Goal: Task Accomplishment & Management: Use online tool/utility

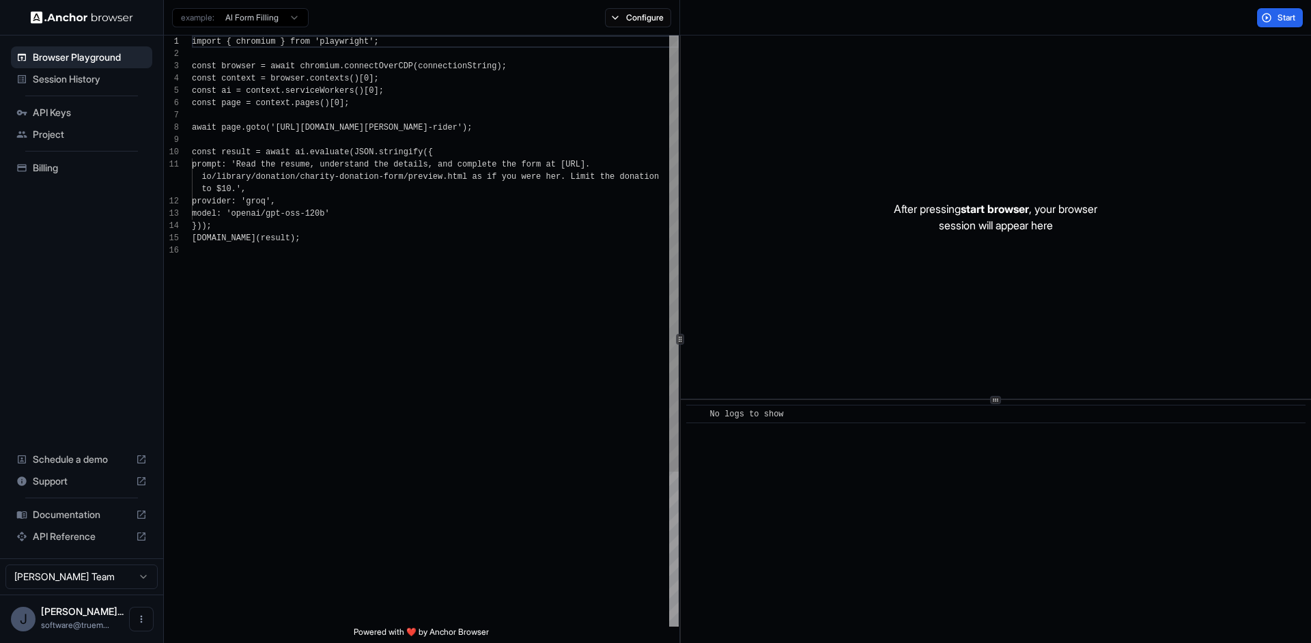
scroll to position [123, 0]
click at [140, 581] on html "Browser Playground Session History API Keys Project Billing Schedule a demo Sup…" at bounding box center [655, 321] width 1311 height 643
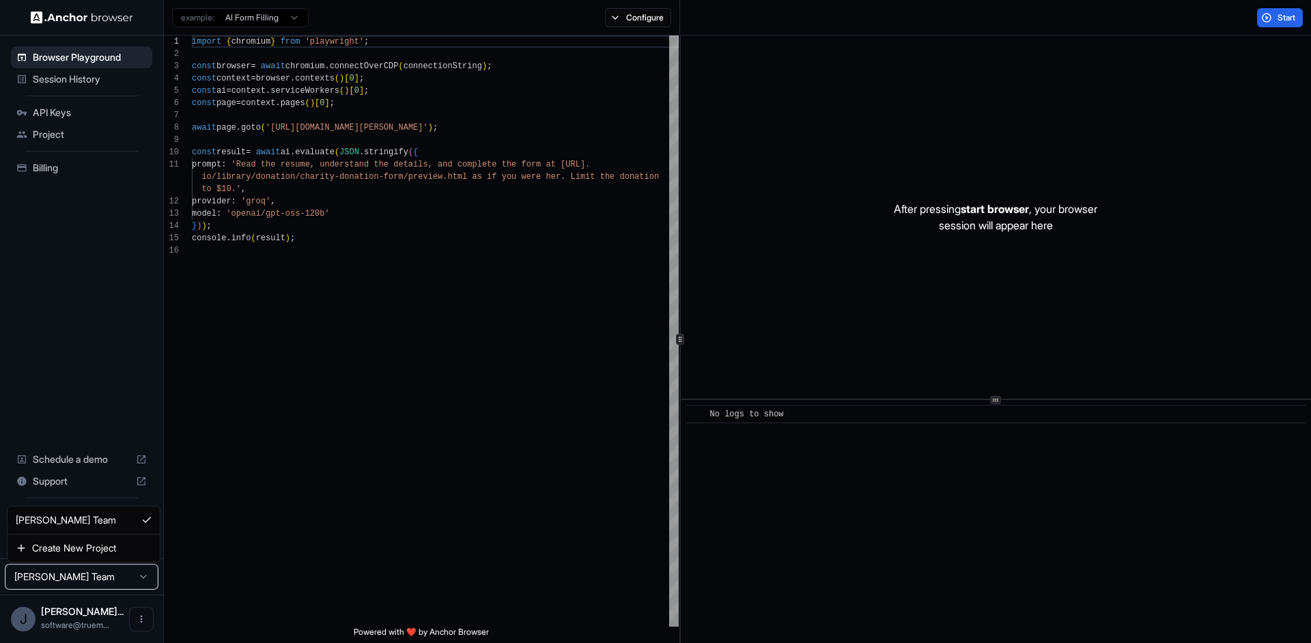
click at [138, 617] on html "Browser Playground Session History API Keys Project Billing Schedule a demo Sup…" at bounding box center [655, 321] width 1311 height 643
click at [139, 625] on icon "Open menu" at bounding box center [141, 619] width 11 height 11
click at [103, 524] on div at bounding box center [655, 321] width 1311 height 643
click at [87, 86] on div "Session History" at bounding box center [81, 79] width 141 height 22
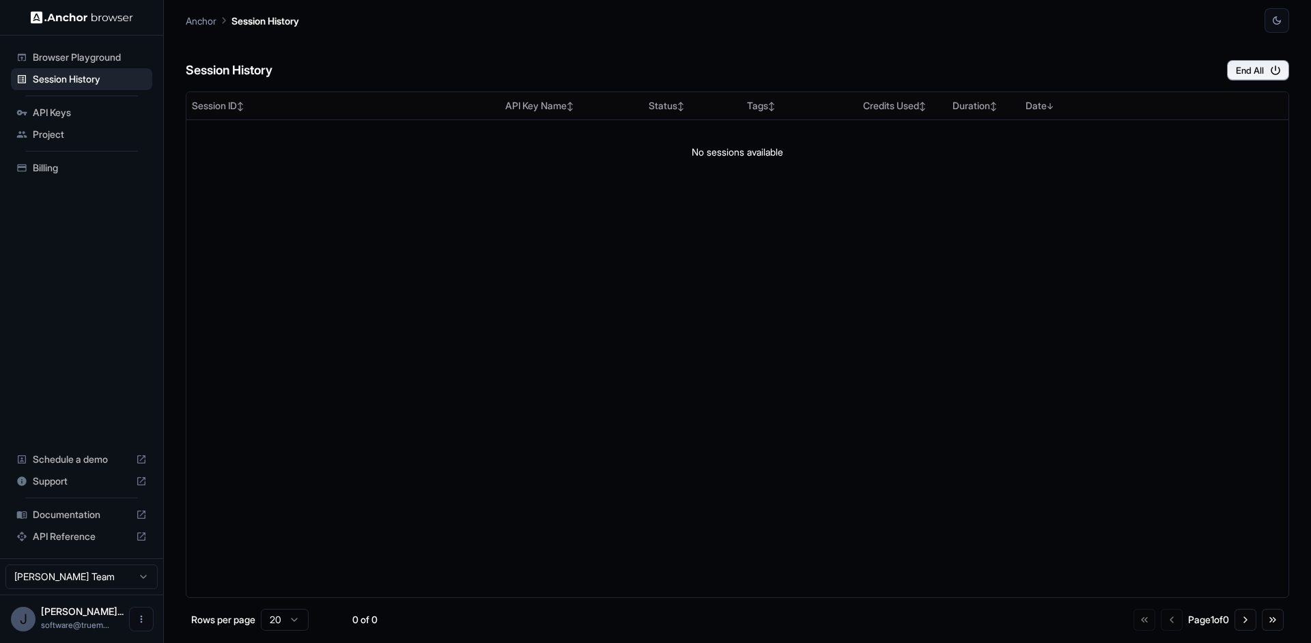
click at [96, 61] on span "Browser Playground" at bounding box center [90, 58] width 114 height 14
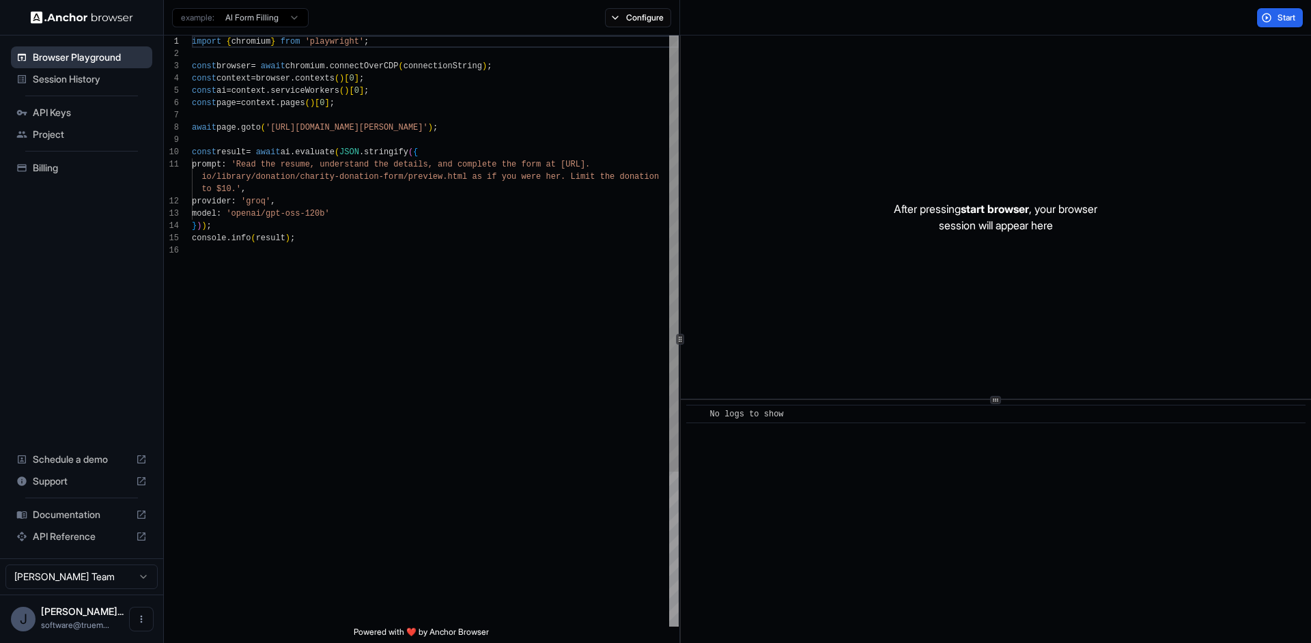
scroll to position [123, 0]
click at [1267, 19] on button "Start" at bounding box center [1280, 17] width 46 height 19
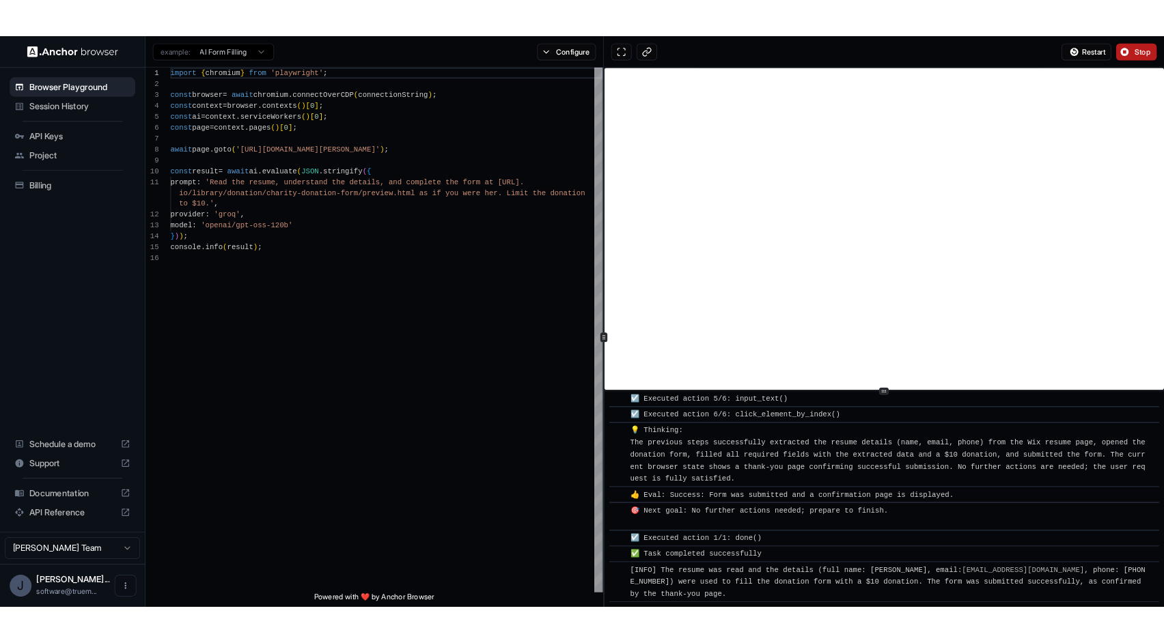
scroll to position [589, 0]
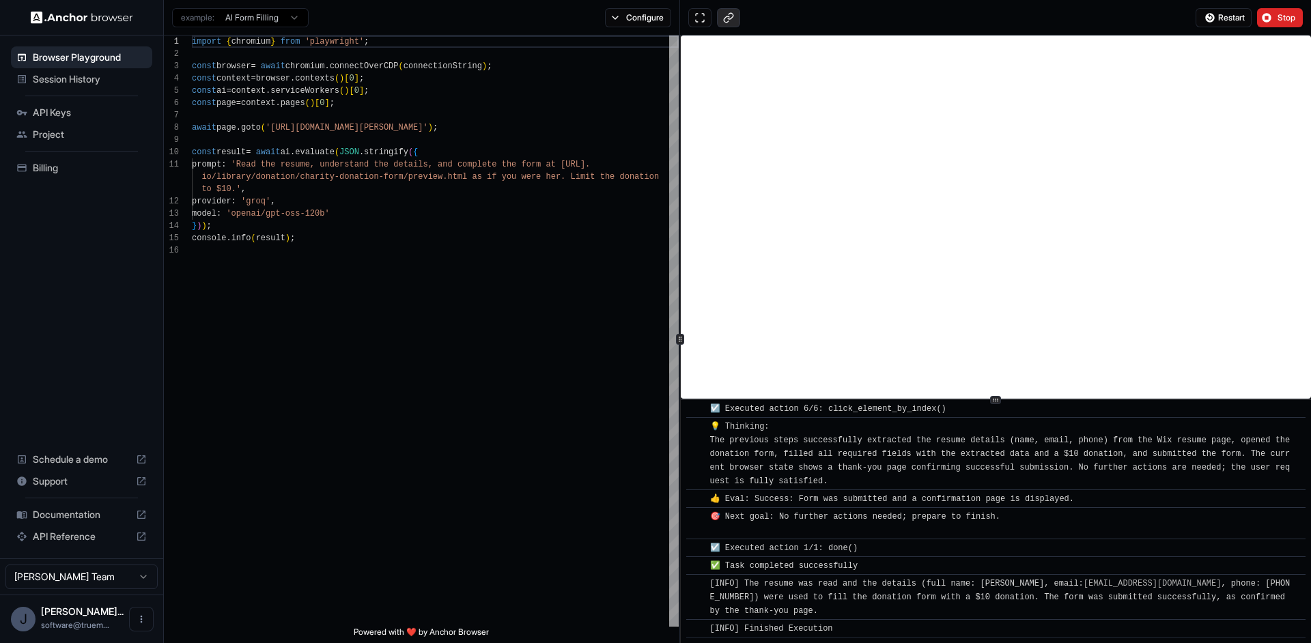
click at [725, 18] on button at bounding box center [728, 17] width 23 height 19
click at [143, 537] on icon at bounding box center [141, 536] width 11 height 11
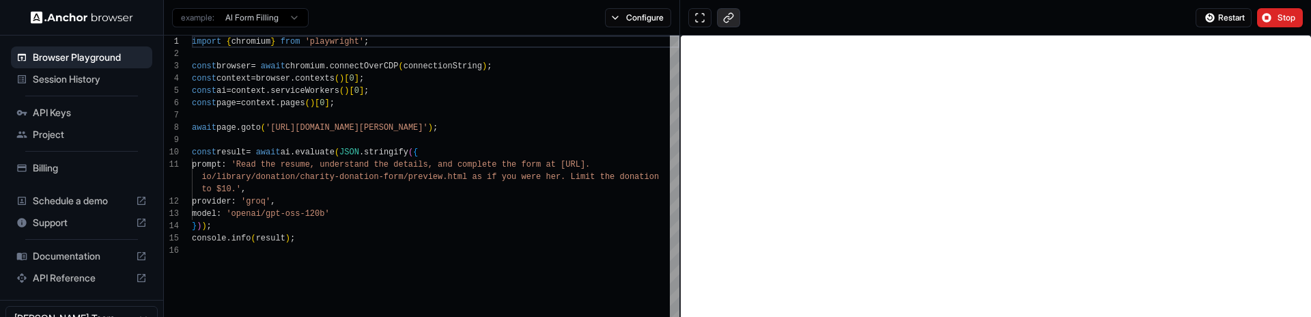
click at [731, 20] on button at bounding box center [728, 17] width 23 height 19
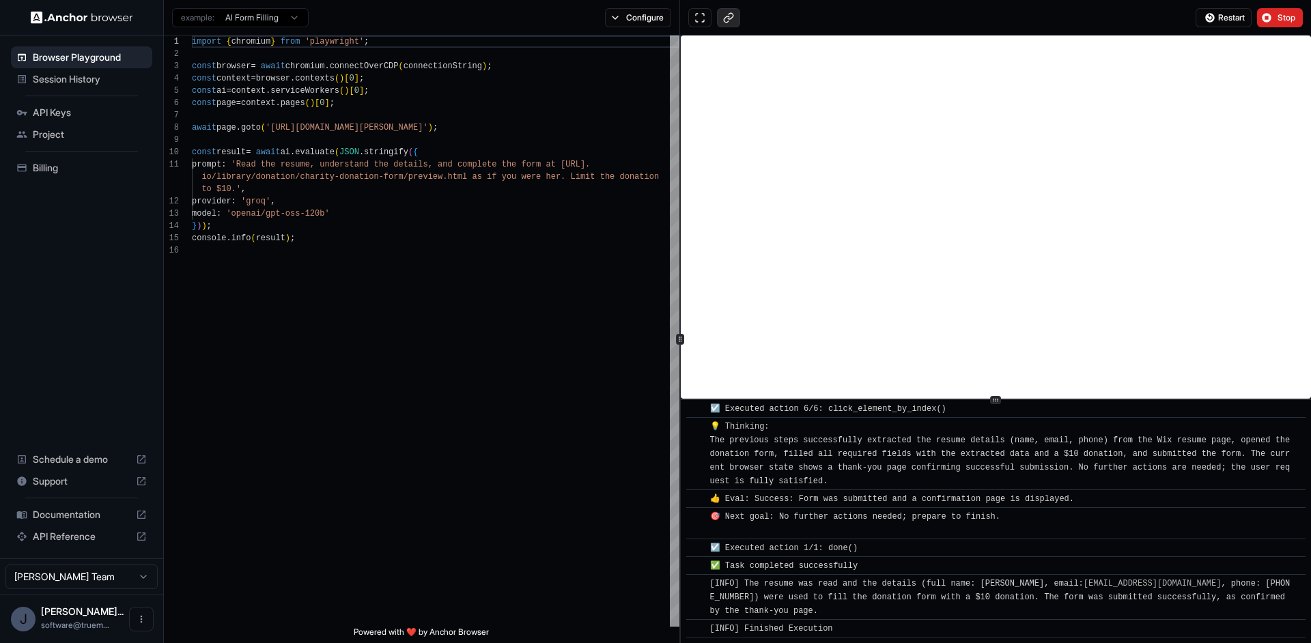
click at [727, 12] on button at bounding box center [728, 17] width 23 height 19
click at [727, 17] on button at bounding box center [728, 17] width 23 height 19
click at [699, 14] on button at bounding box center [700, 17] width 23 height 19
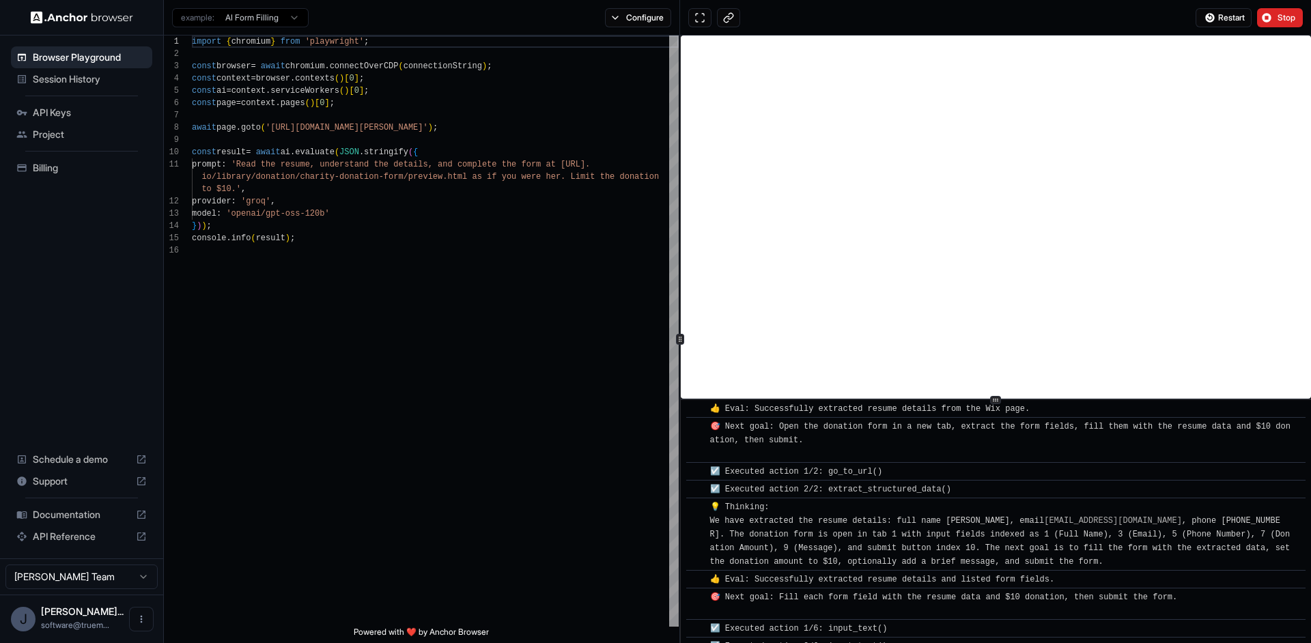
scroll to position [0, 0]
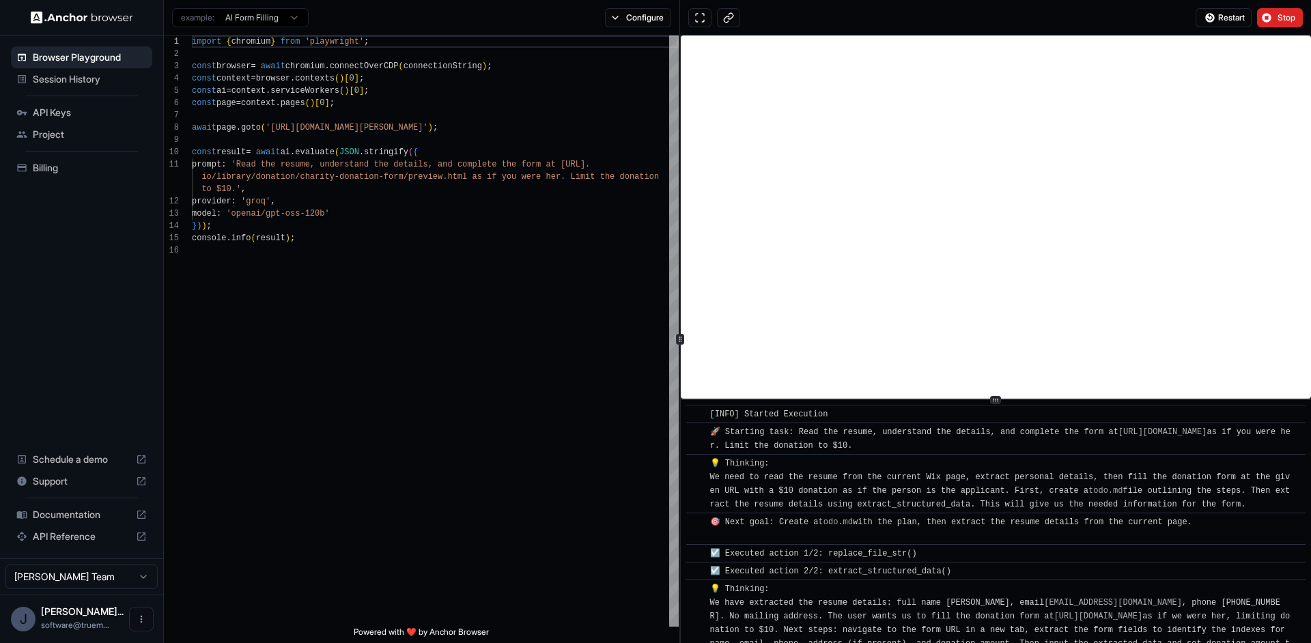
click at [59, 74] on span "Session History" at bounding box center [90, 79] width 114 height 14
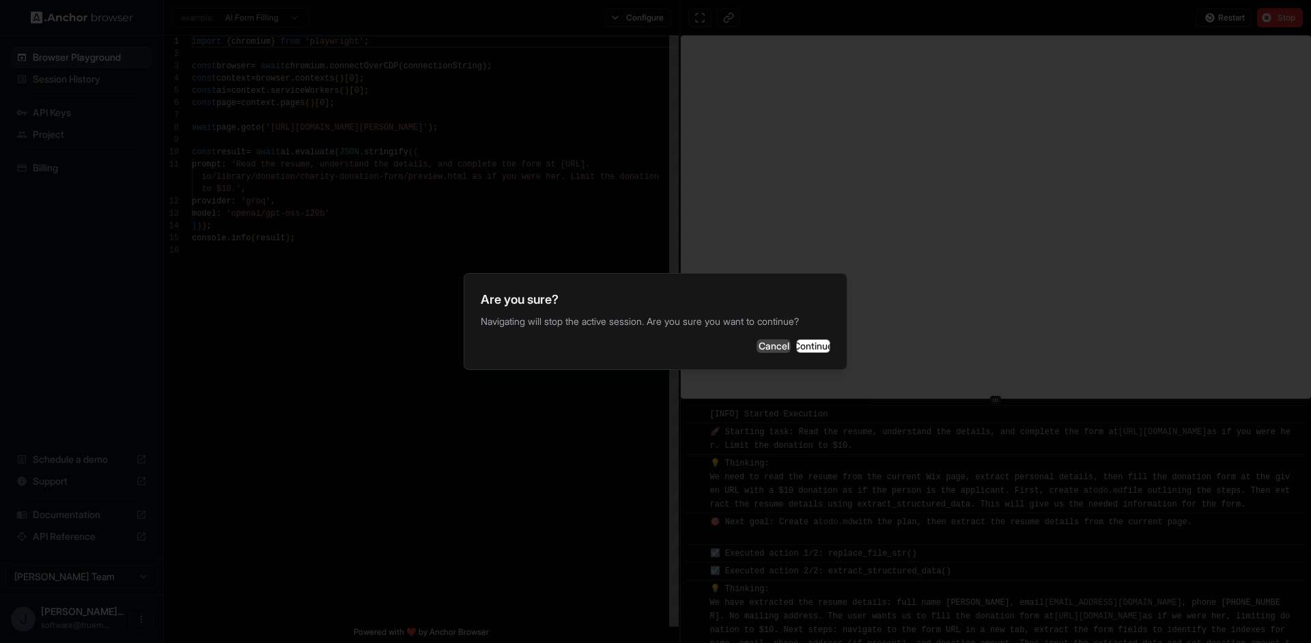
click at [757, 349] on button "Cancel" at bounding box center [774, 346] width 34 height 14
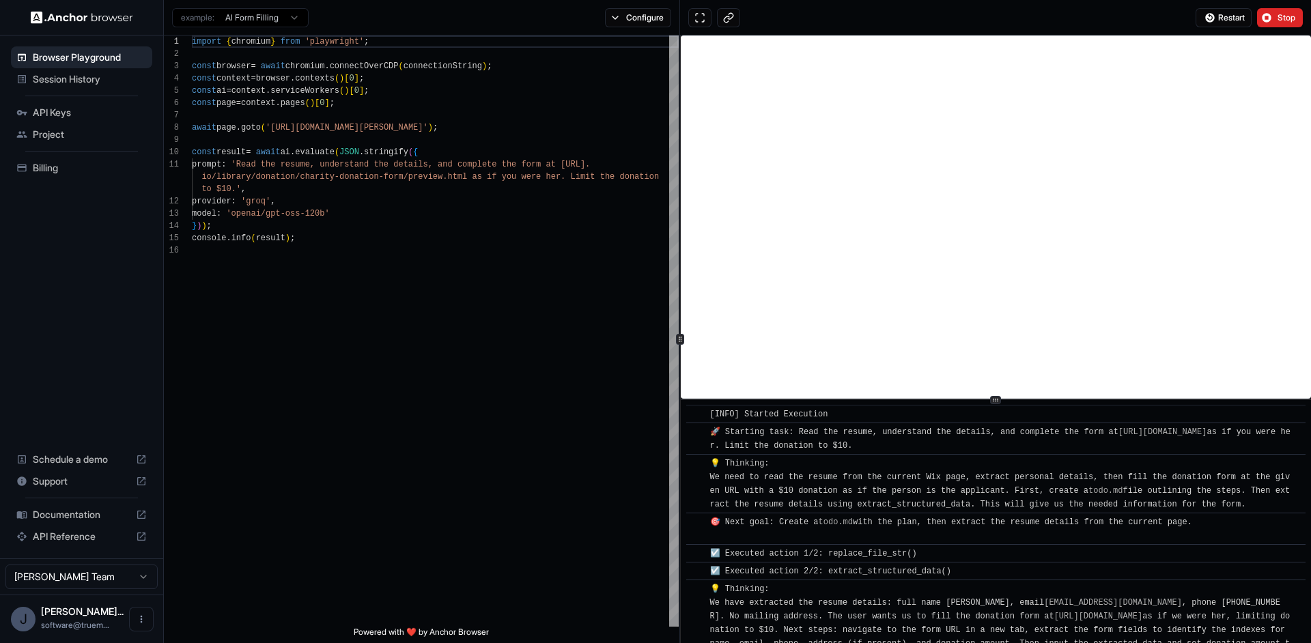
click at [94, 76] on span "Session History" at bounding box center [90, 79] width 114 height 14
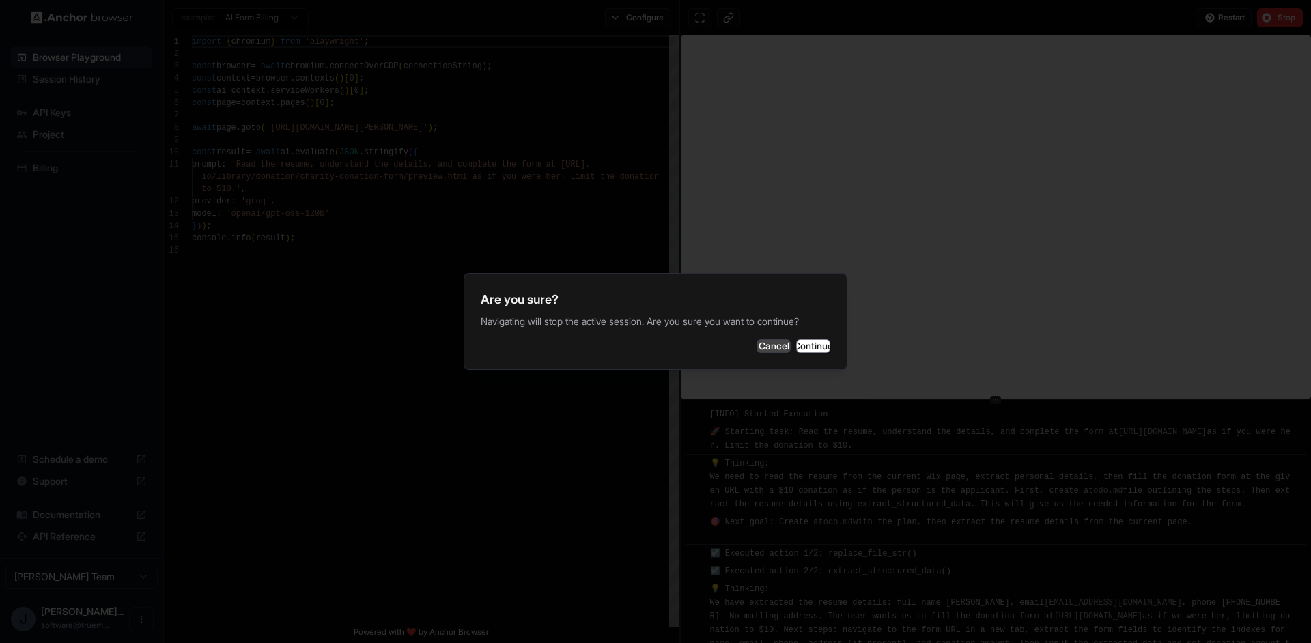
click at [757, 353] on button "Cancel" at bounding box center [774, 346] width 34 height 14
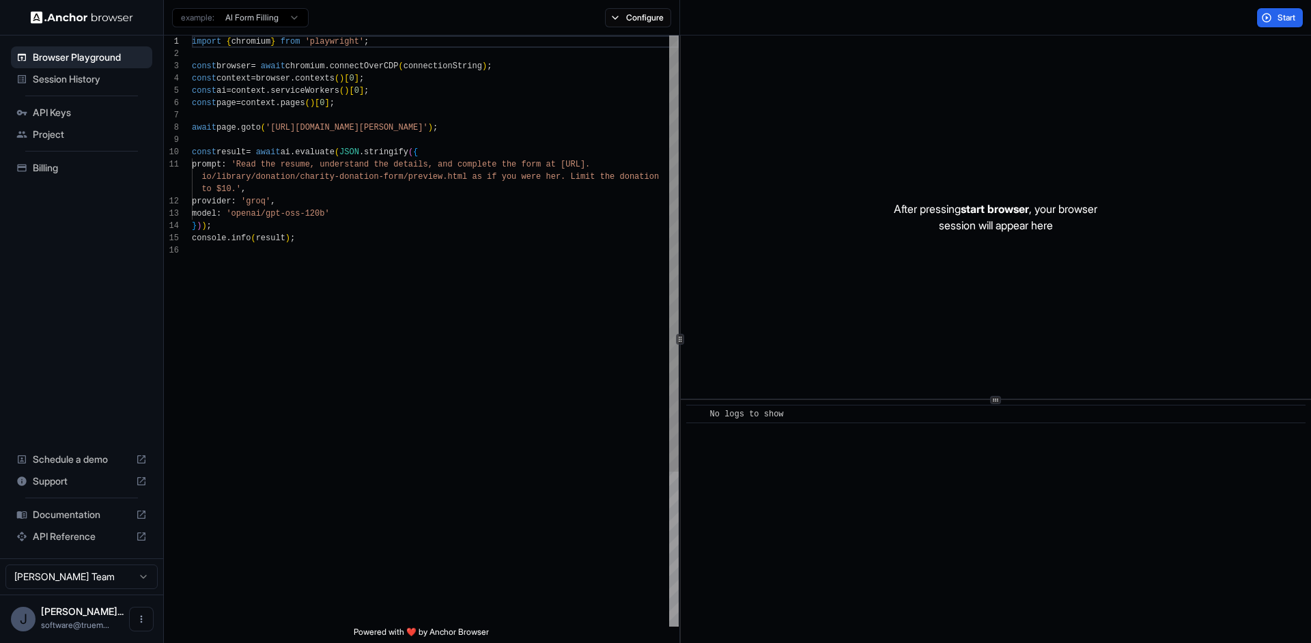
scroll to position [123, 0]
click at [768, 230] on div "After pressing start browser , your browser session will appear here" at bounding box center [996, 217] width 630 height 363
click at [1279, 22] on span "Start" at bounding box center [1287, 17] width 19 height 11
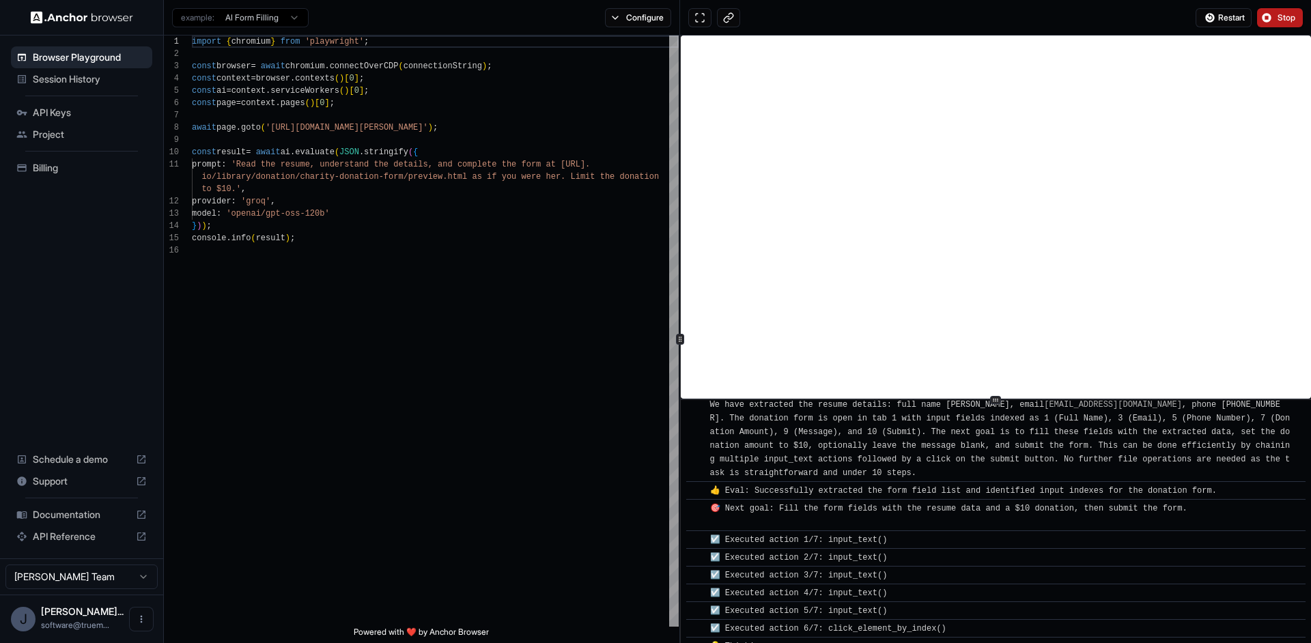
scroll to position [671, 0]
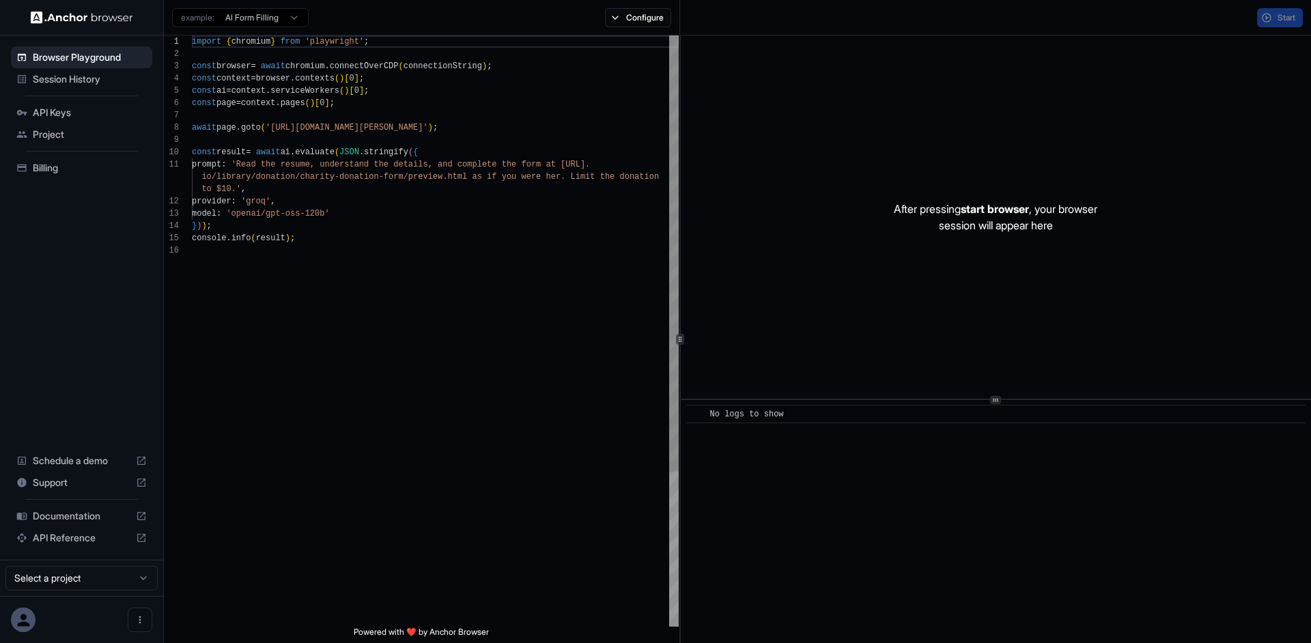
scroll to position [123, 0]
click at [64, 81] on span "Session History" at bounding box center [90, 79] width 114 height 14
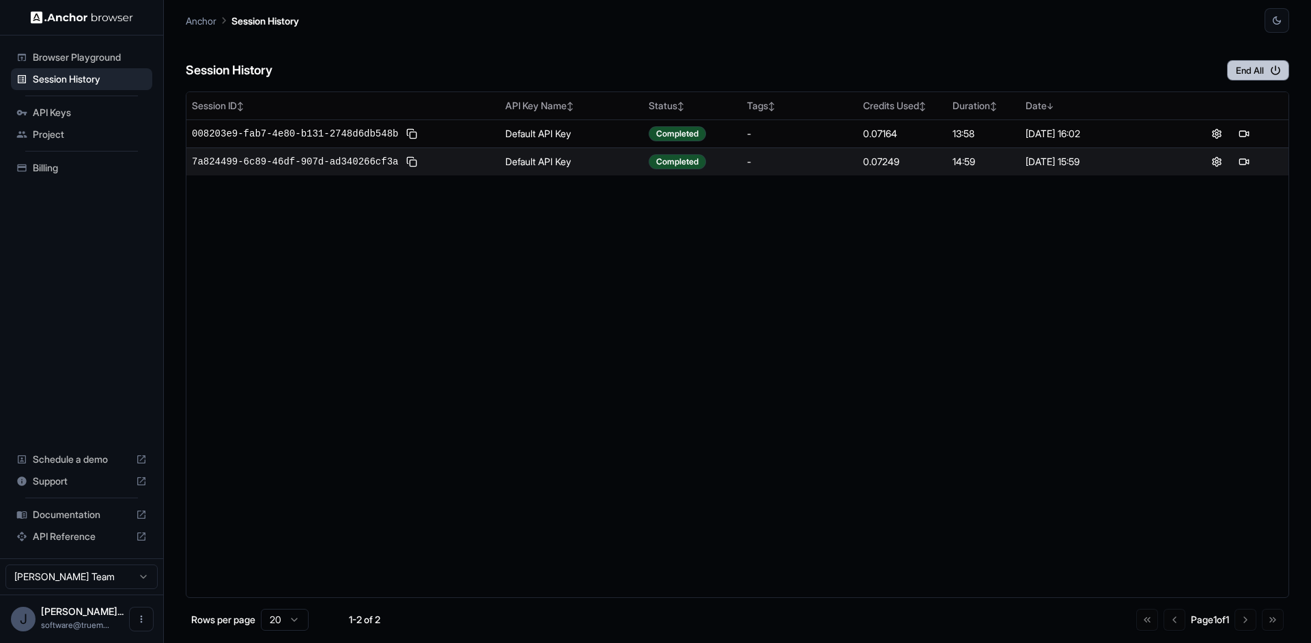
click at [1259, 70] on button "End All" at bounding box center [1258, 70] width 62 height 20
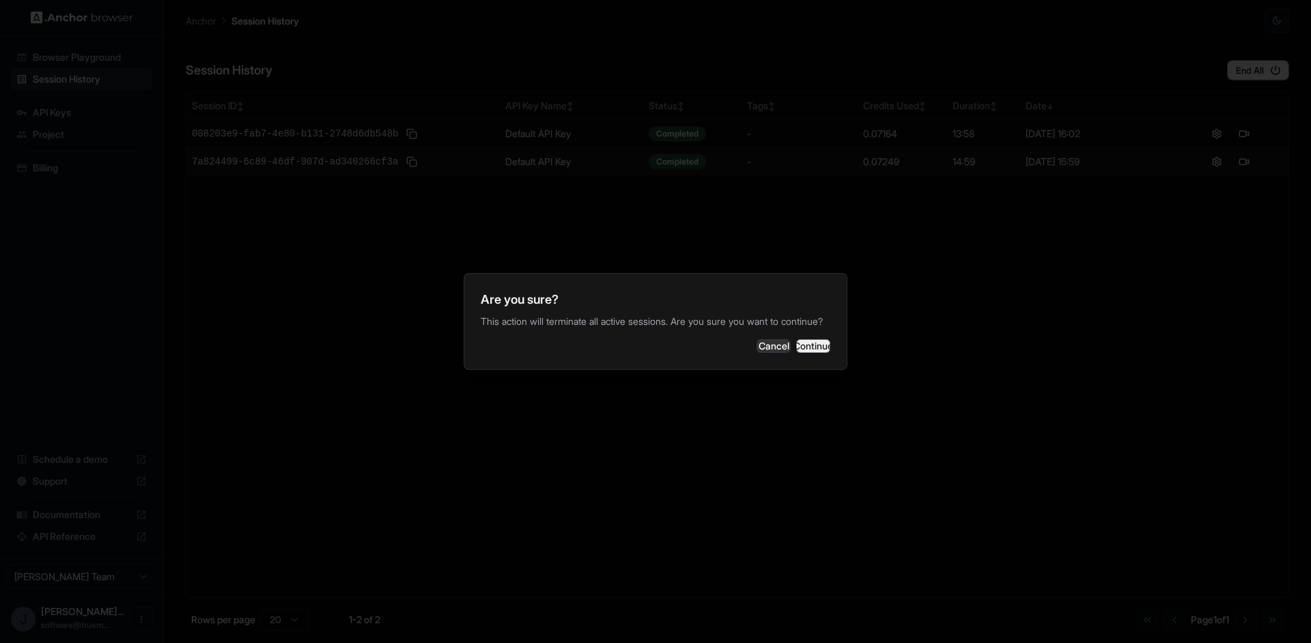
click at [798, 353] on button "Continue" at bounding box center [813, 346] width 34 height 14
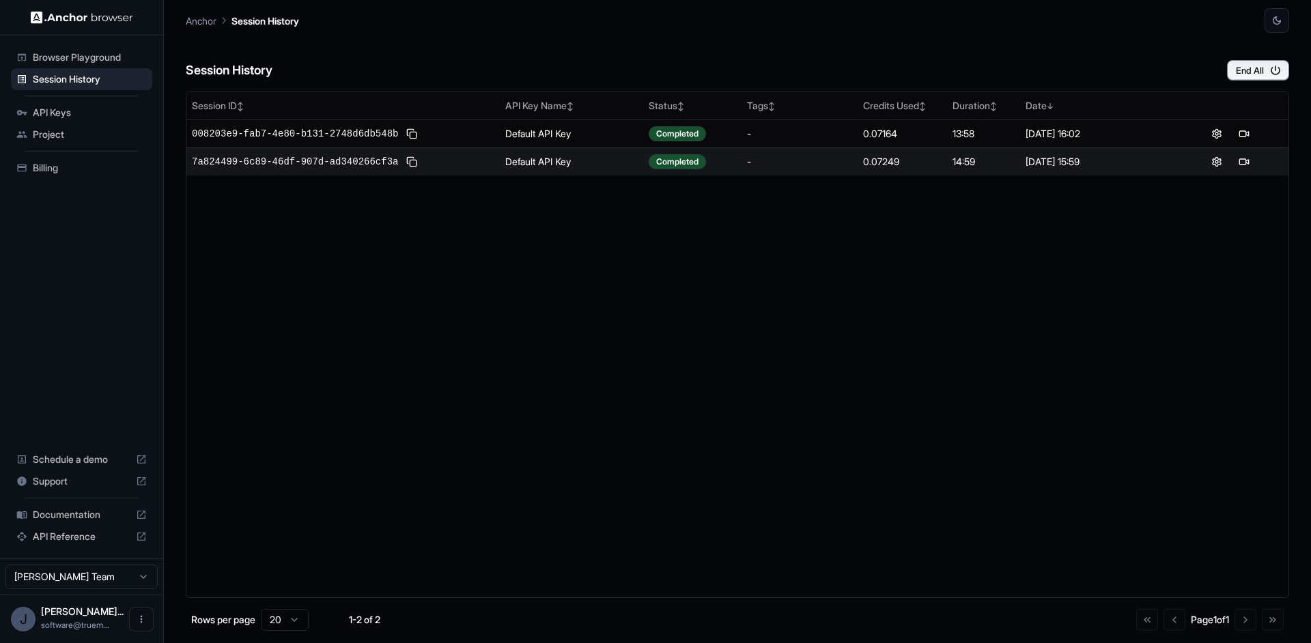
click at [70, 113] on span "API Keys" at bounding box center [90, 113] width 114 height 14
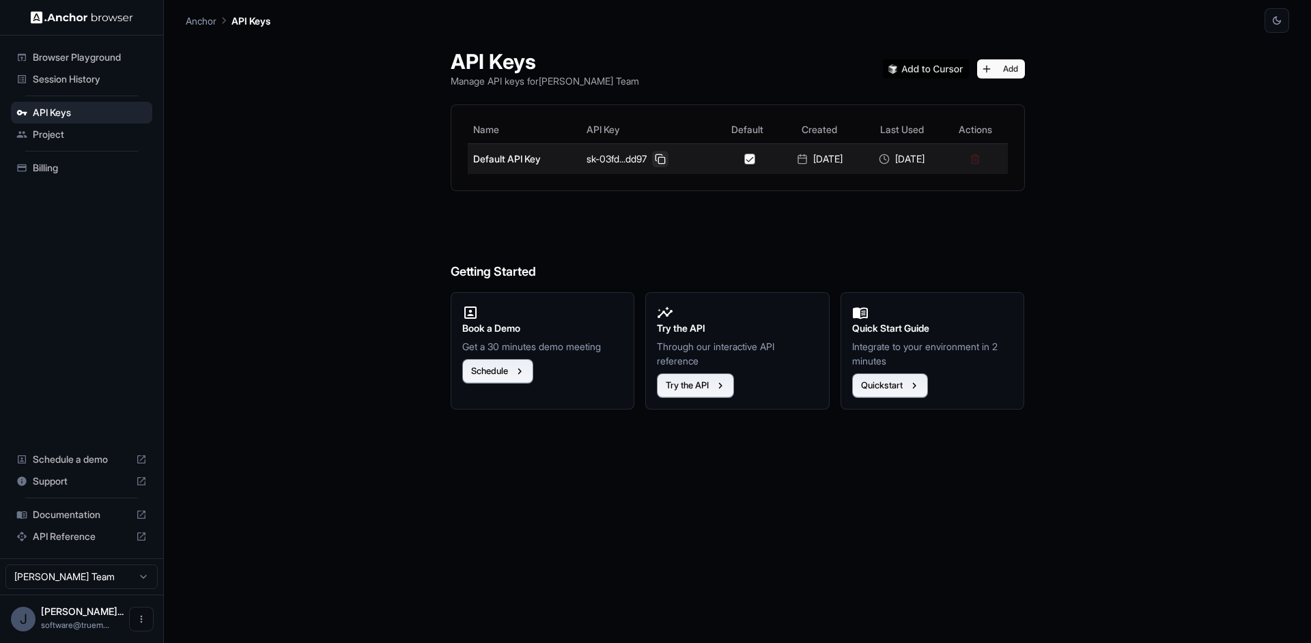
click at [658, 163] on button at bounding box center [660, 159] width 16 height 16
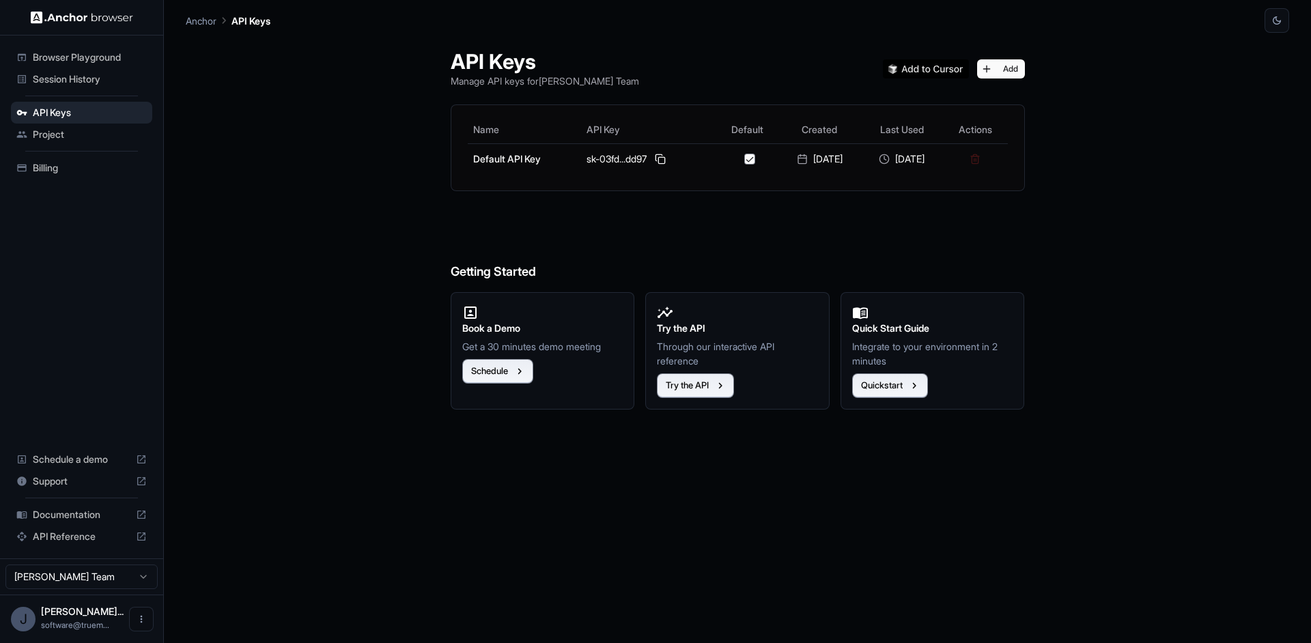
click at [89, 78] on span "Session History" at bounding box center [90, 79] width 114 height 14
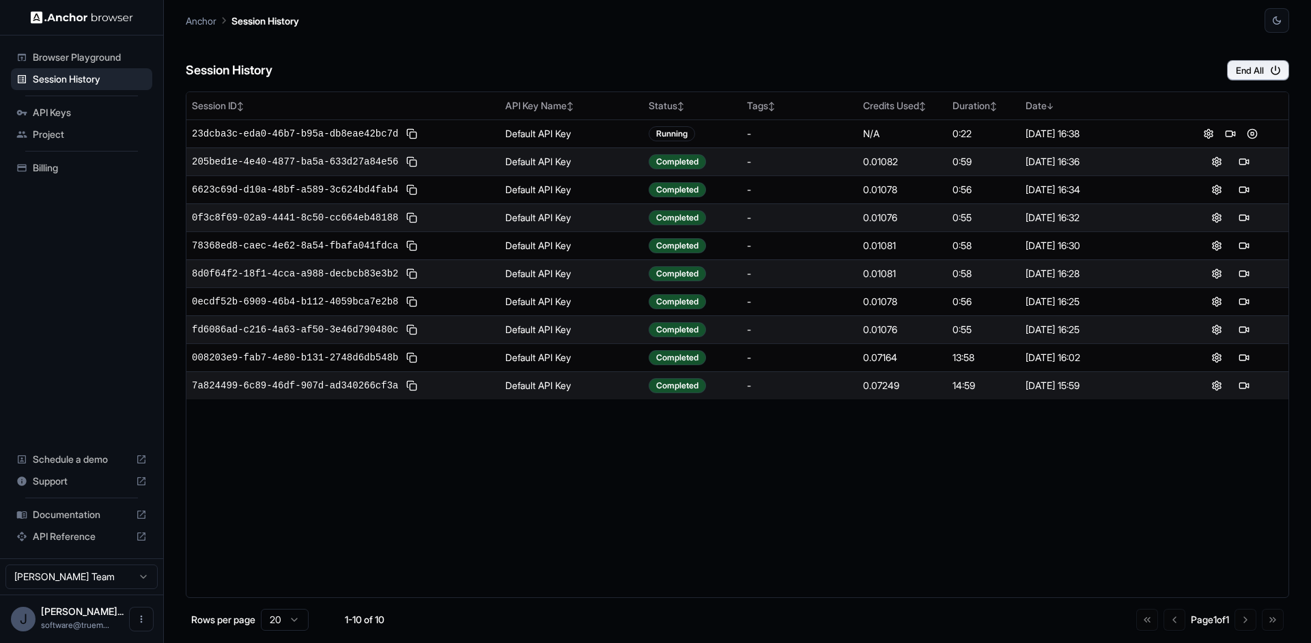
click at [307, 58] on div "Session History End All" at bounding box center [738, 57] width 1104 height 48
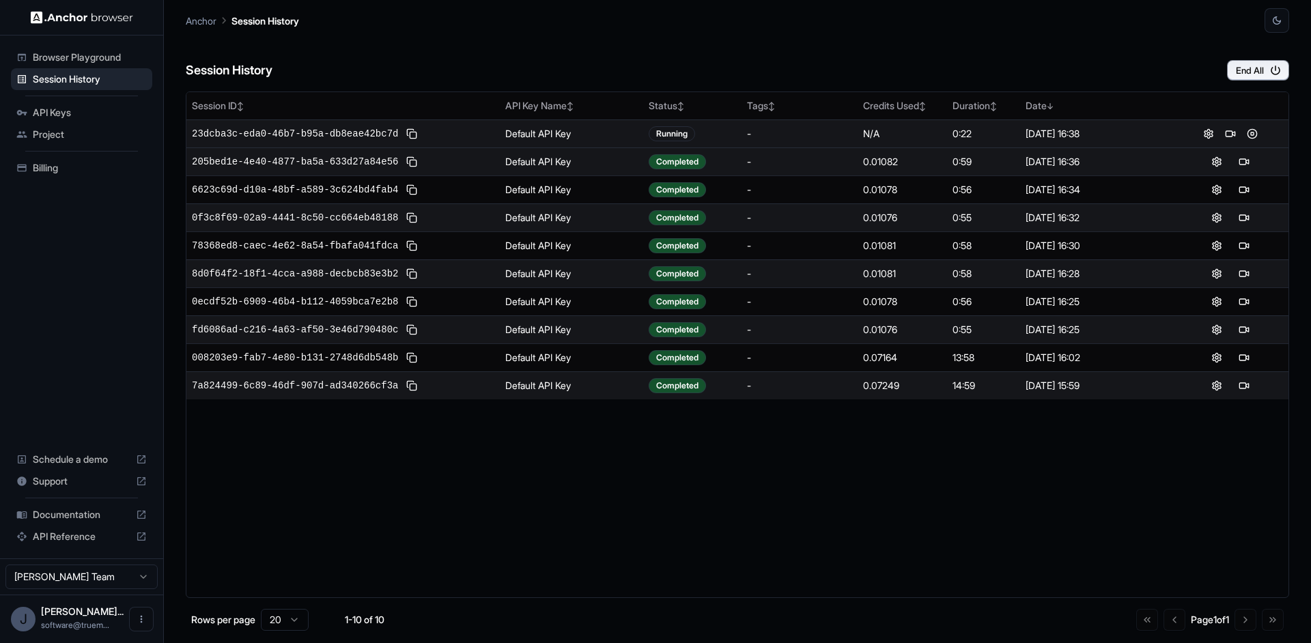
click at [813, 130] on div "-" at bounding box center [799, 134] width 105 height 14
click at [368, 120] on td "23dcba3c-eda0-46b7-b95a-db8eae42bc7d" at bounding box center [343, 134] width 314 height 28
click at [363, 137] on span "23dcba3c-eda0-46b7-b95a-db8eae42bc7d" at bounding box center [295, 134] width 206 height 14
click at [82, 57] on span "Browser Playground" at bounding box center [90, 58] width 114 height 14
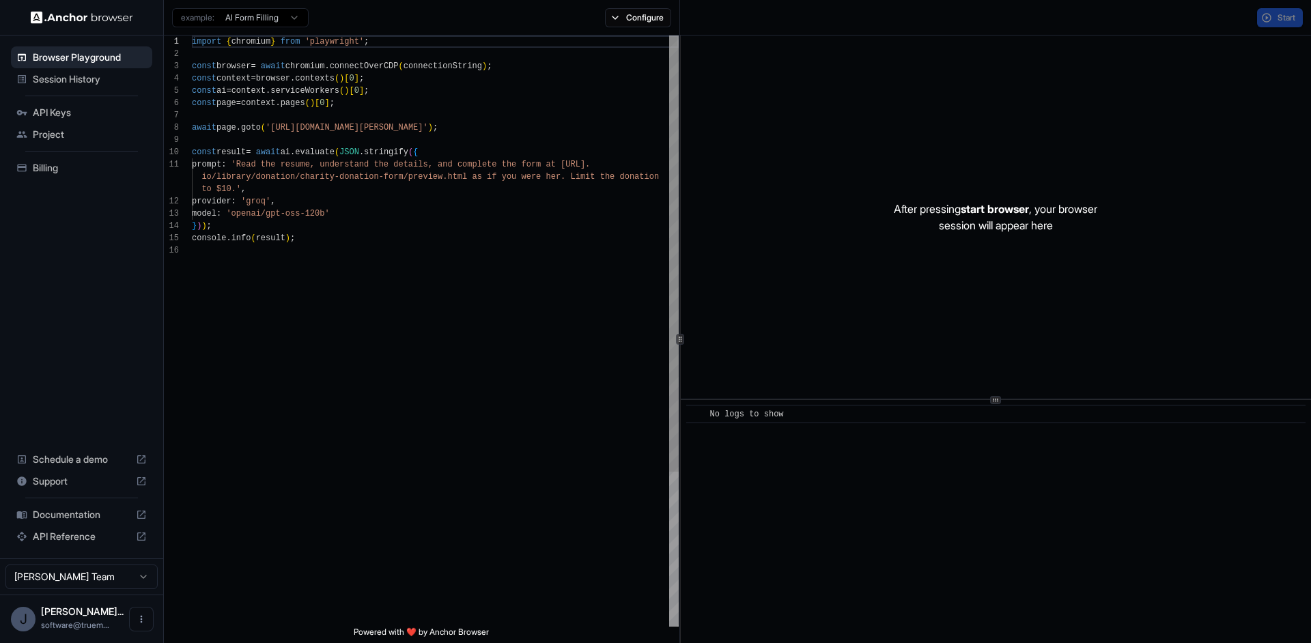
scroll to position [123, 0]
click at [1264, 16] on button "Start" at bounding box center [1280, 17] width 46 height 19
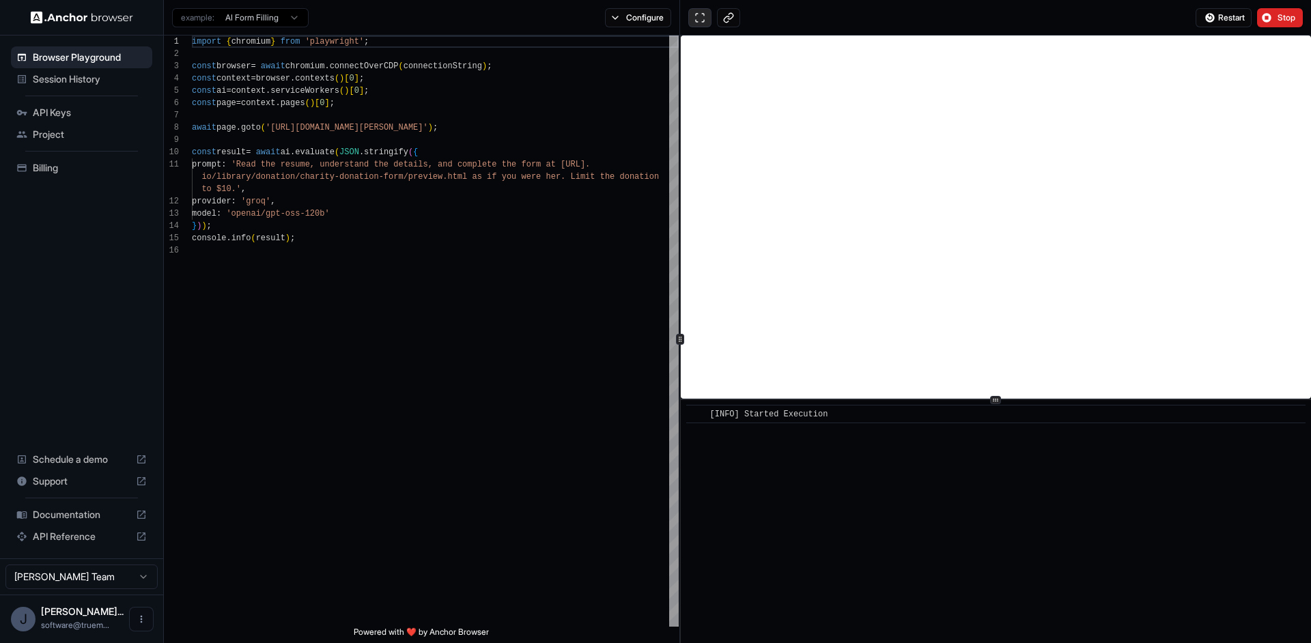
click at [700, 14] on button at bounding box center [700, 17] width 23 height 19
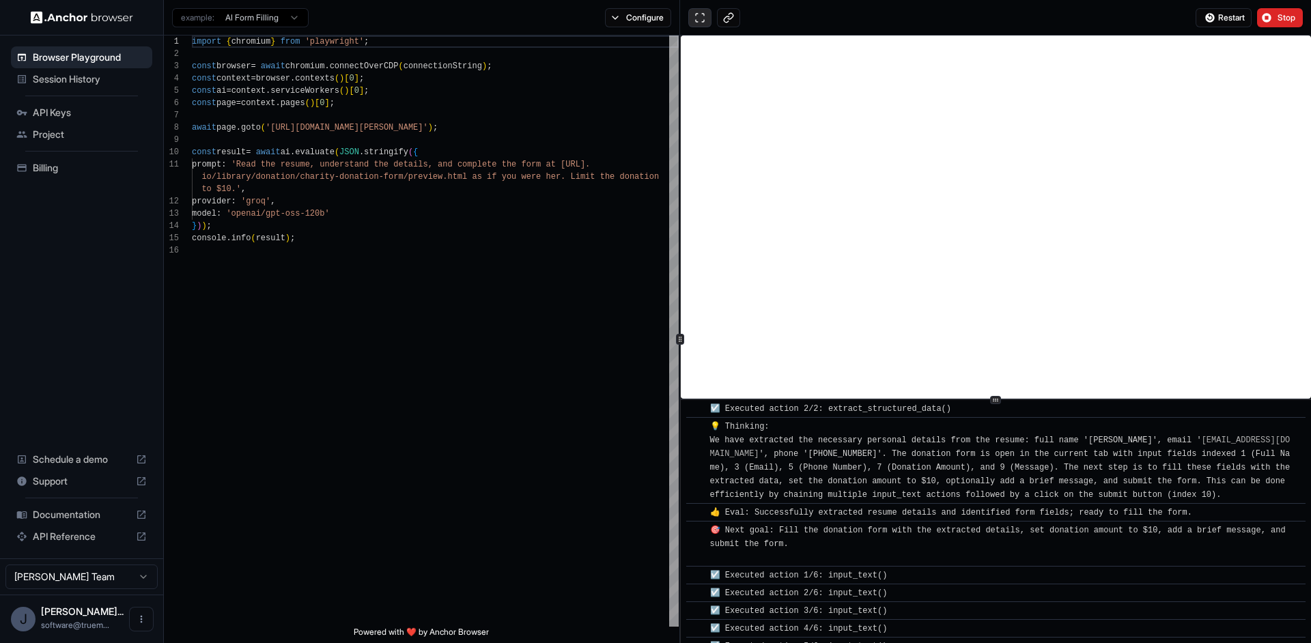
scroll to position [657, 0]
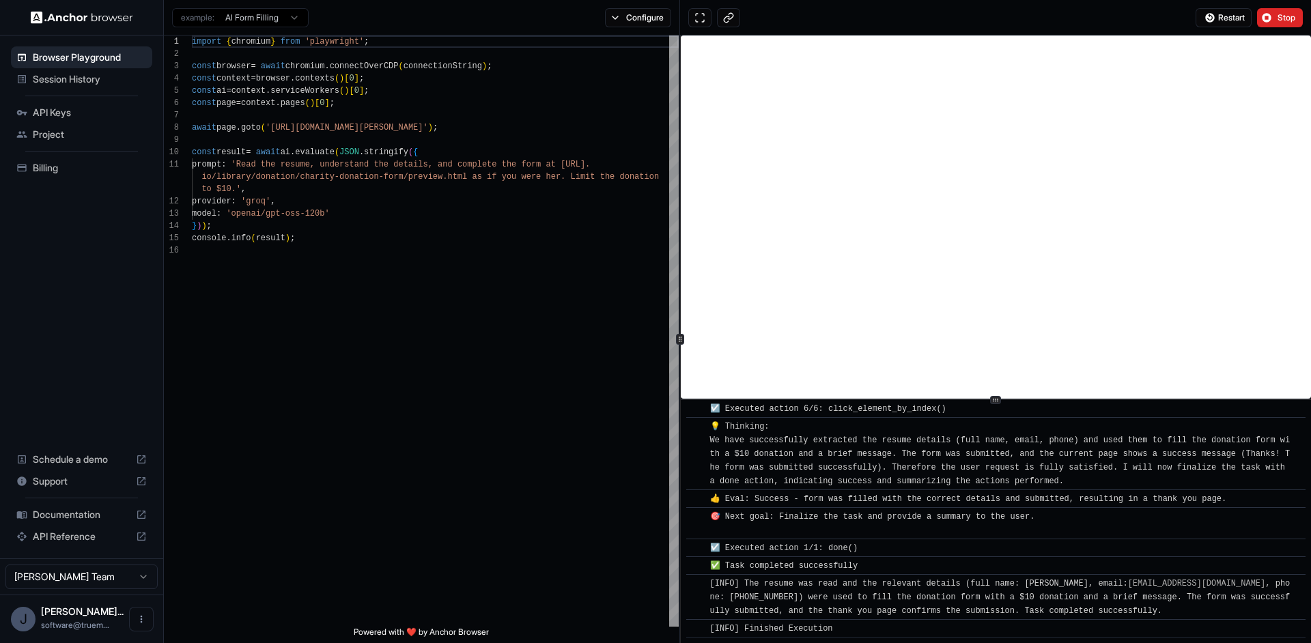
click at [64, 81] on span "Session History" at bounding box center [90, 79] width 114 height 14
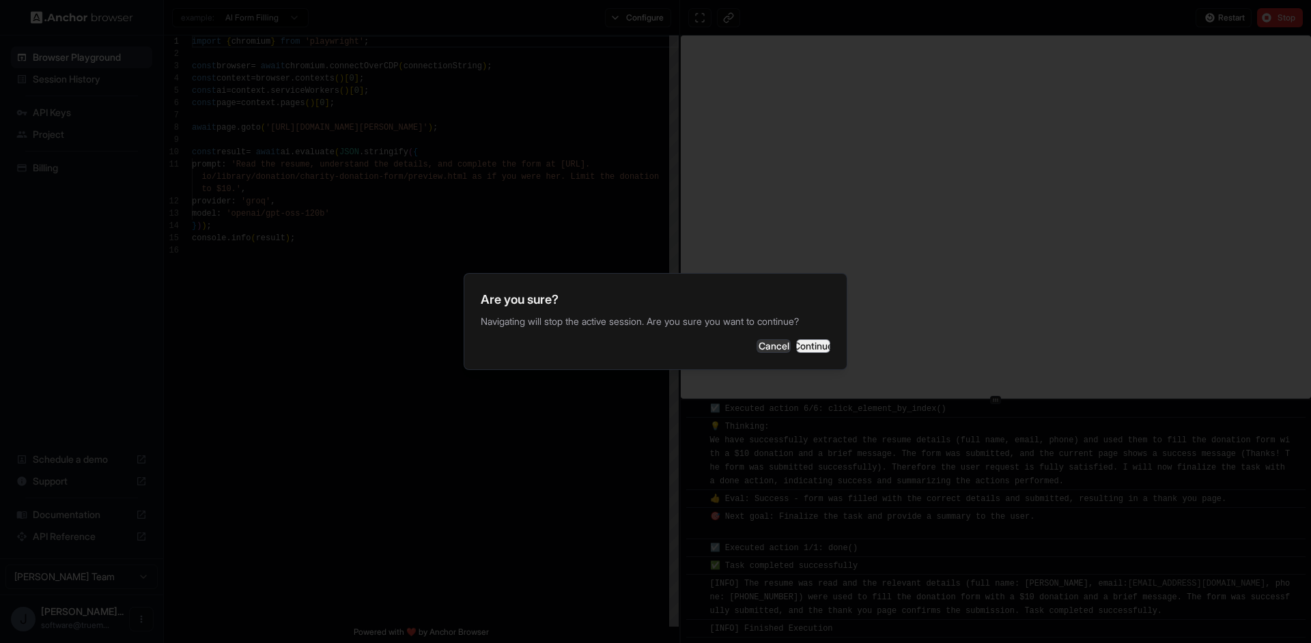
click at [796, 342] on button "Continue" at bounding box center [813, 346] width 34 height 14
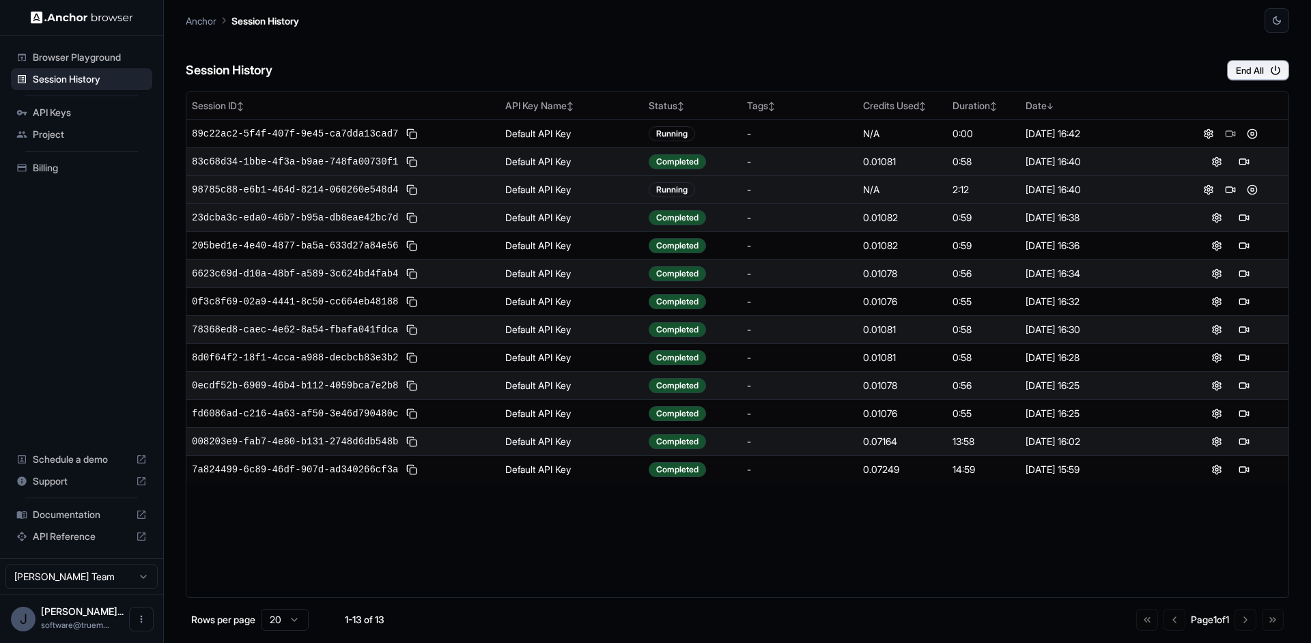
click at [632, 186] on td "Default API Key" at bounding box center [571, 190] width 143 height 28
click at [1207, 190] on button at bounding box center [1209, 190] width 16 height 16
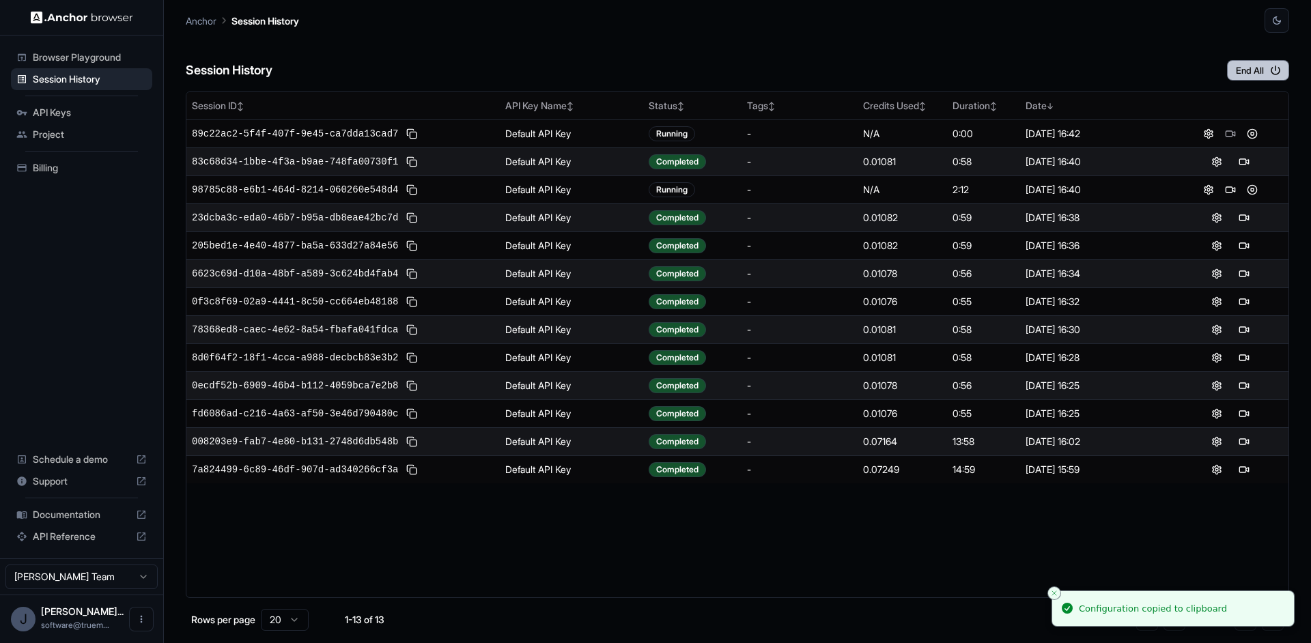
click at [1242, 74] on button "End All" at bounding box center [1258, 70] width 62 height 20
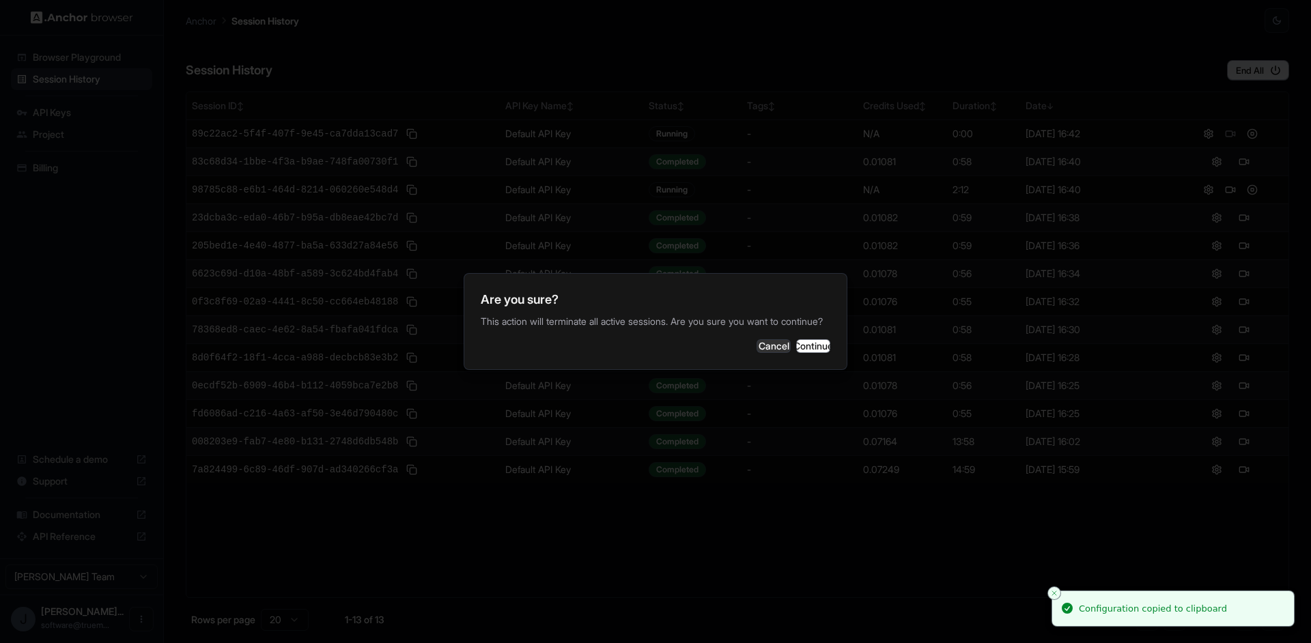
click at [808, 337] on div "Are you sure? This action will terminate all active sessions. Are you sure you …" at bounding box center [656, 321] width 384 height 97
click at [803, 350] on button "Continue" at bounding box center [813, 346] width 34 height 14
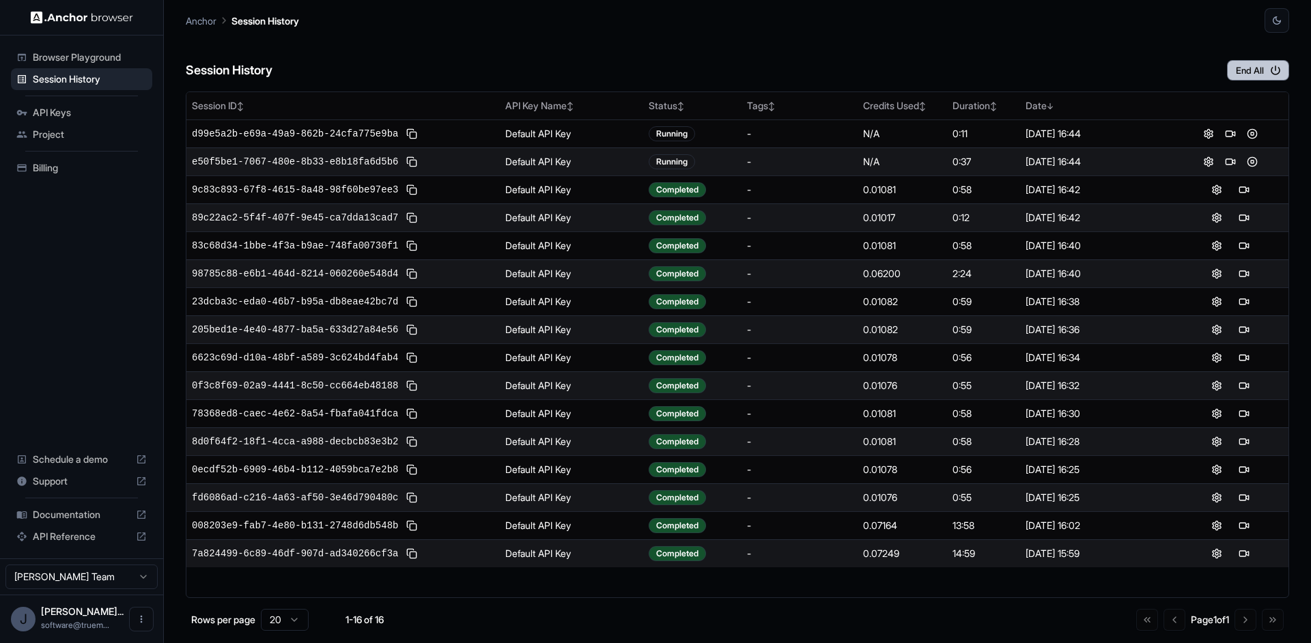
click at [1263, 66] on button "End All" at bounding box center [1258, 70] width 62 height 20
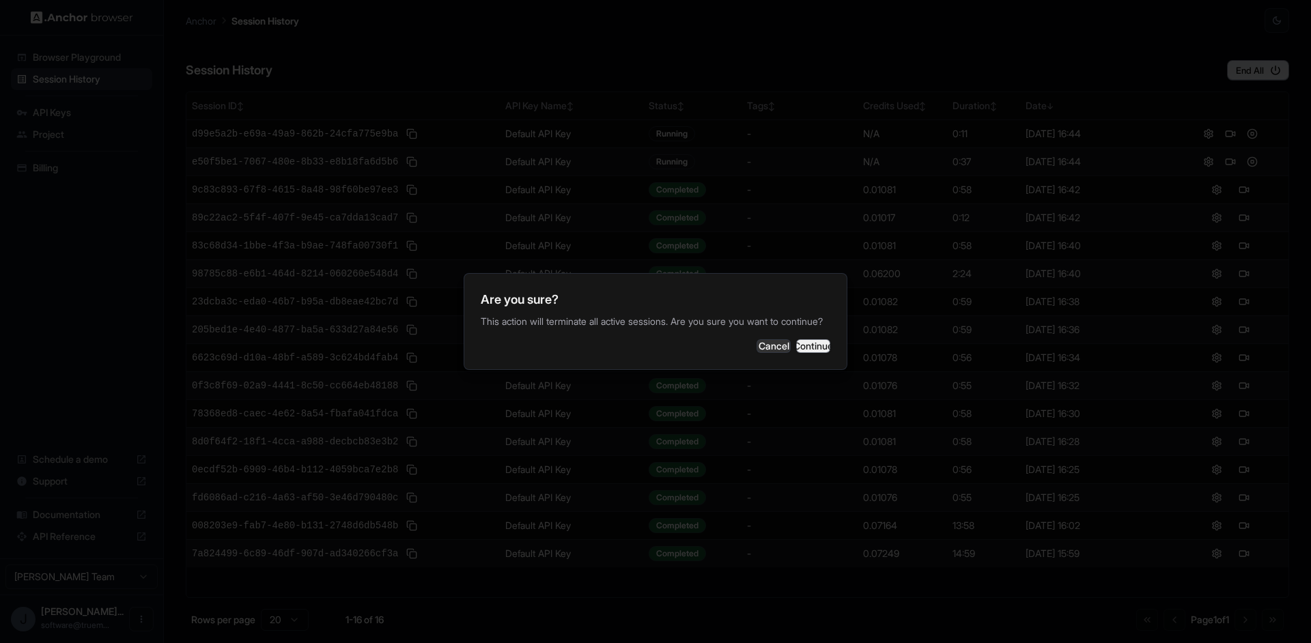
click at [803, 352] on button "Continue" at bounding box center [813, 346] width 34 height 14
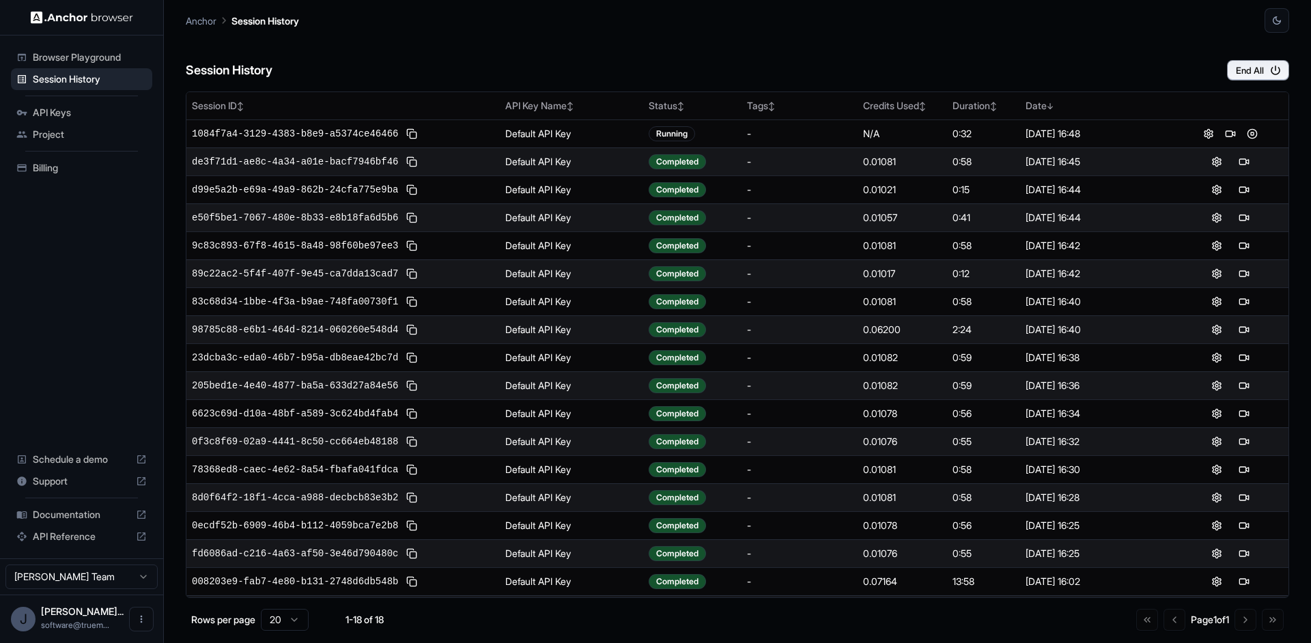
click at [72, 539] on span "API Reference" at bounding box center [82, 537] width 98 height 14
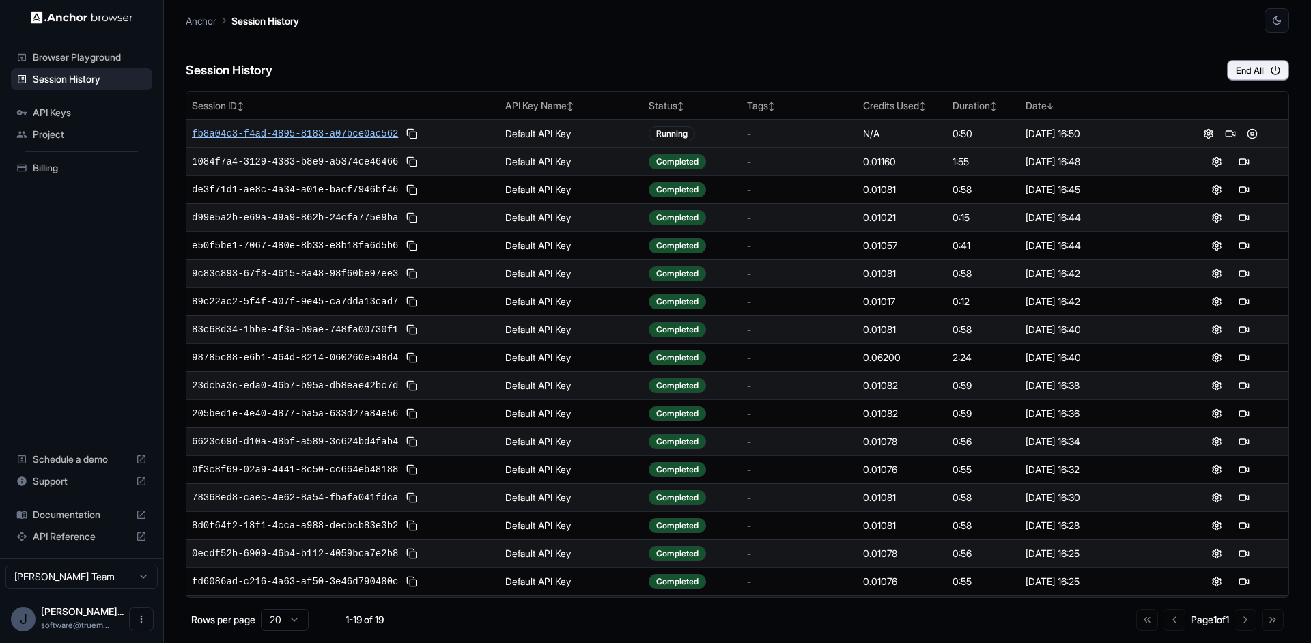
click at [363, 135] on span "fb8a04c3-f4ad-4895-8183-a07bce0ac562" at bounding box center [295, 134] width 206 height 14
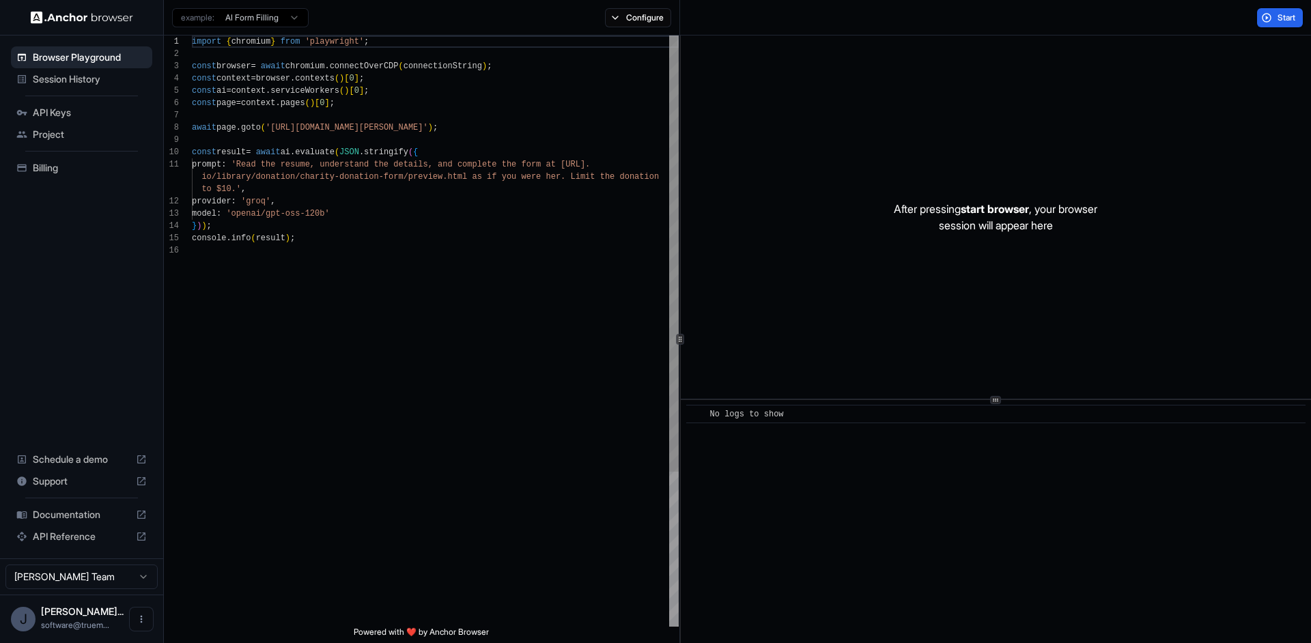
scroll to position [123, 0]
click at [1290, 15] on span "Start" at bounding box center [1287, 17] width 19 height 11
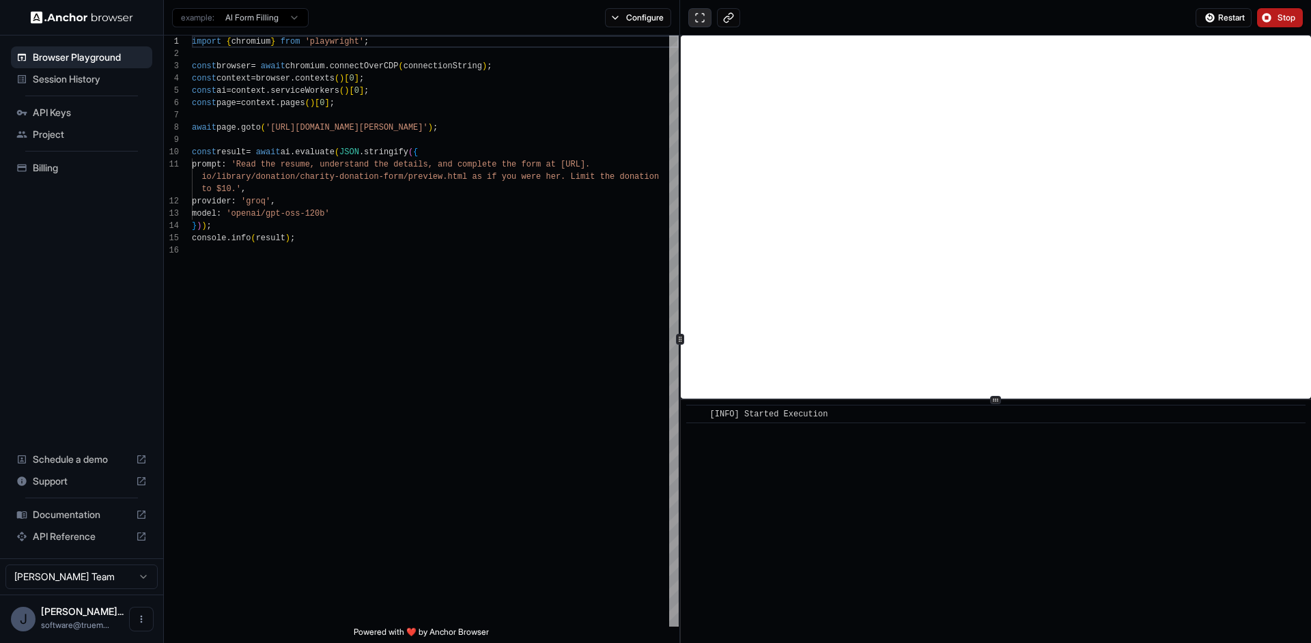
click at [693, 18] on button at bounding box center [700, 17] width 23 height 19
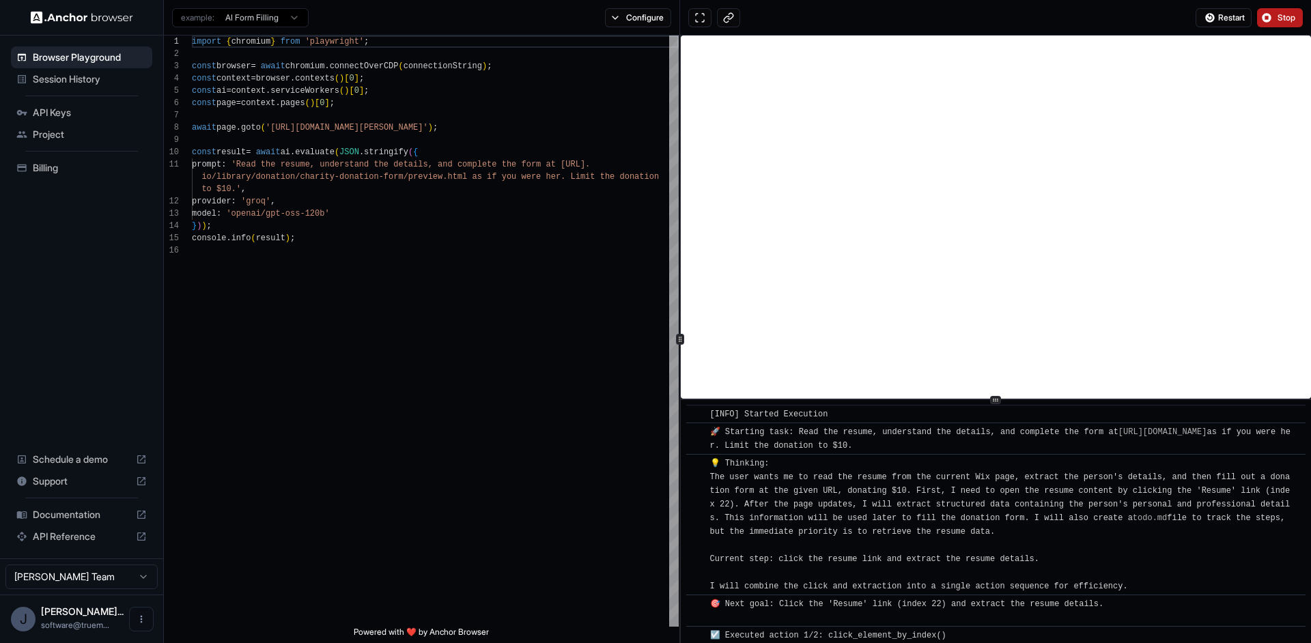
scroll to position [7, 0]
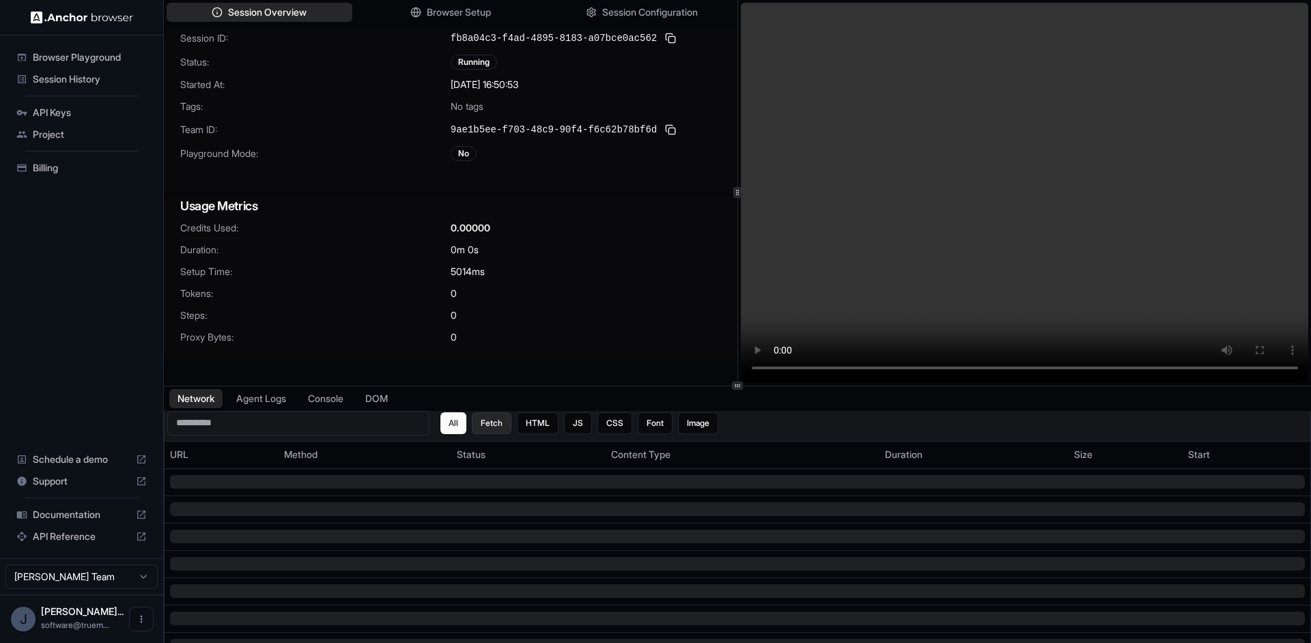
click at [498, 423] on button "Fetch" at bounding box center [492, 424] width 40 height 22
click at [534, 425] on button "HTML" at bounding box center [538, 424] width 42 height 22
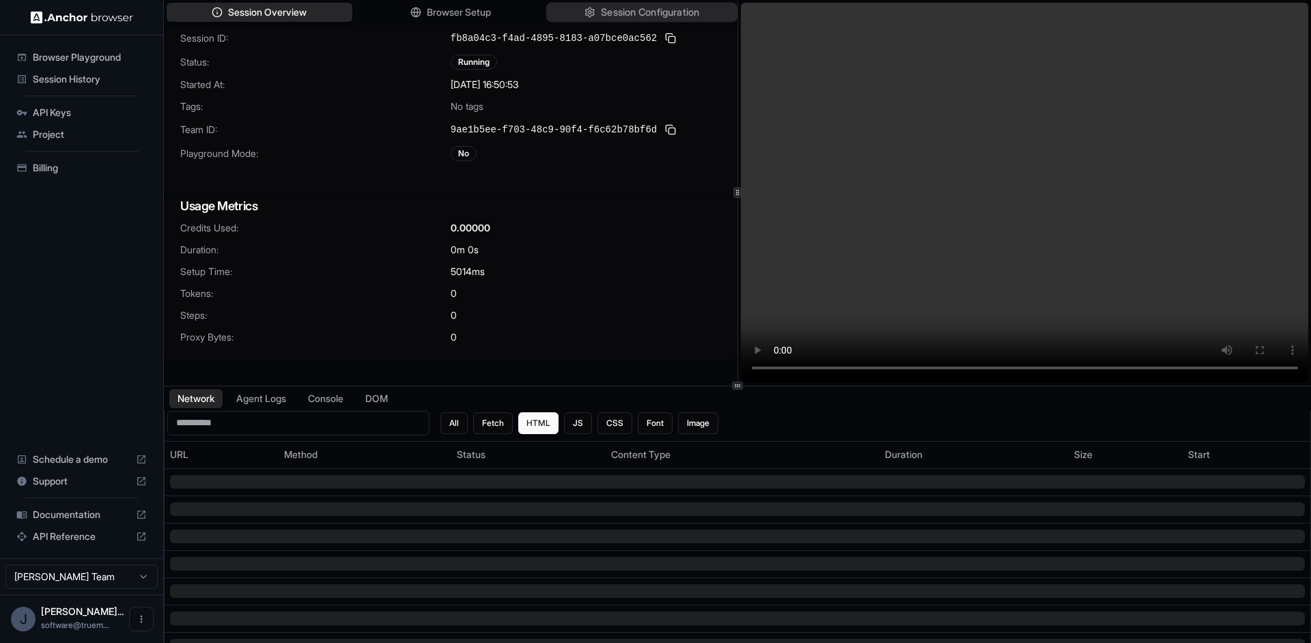
click at [606, 18] on span "Session Configuration" at bounding box center [650, 12] width 98 height 14
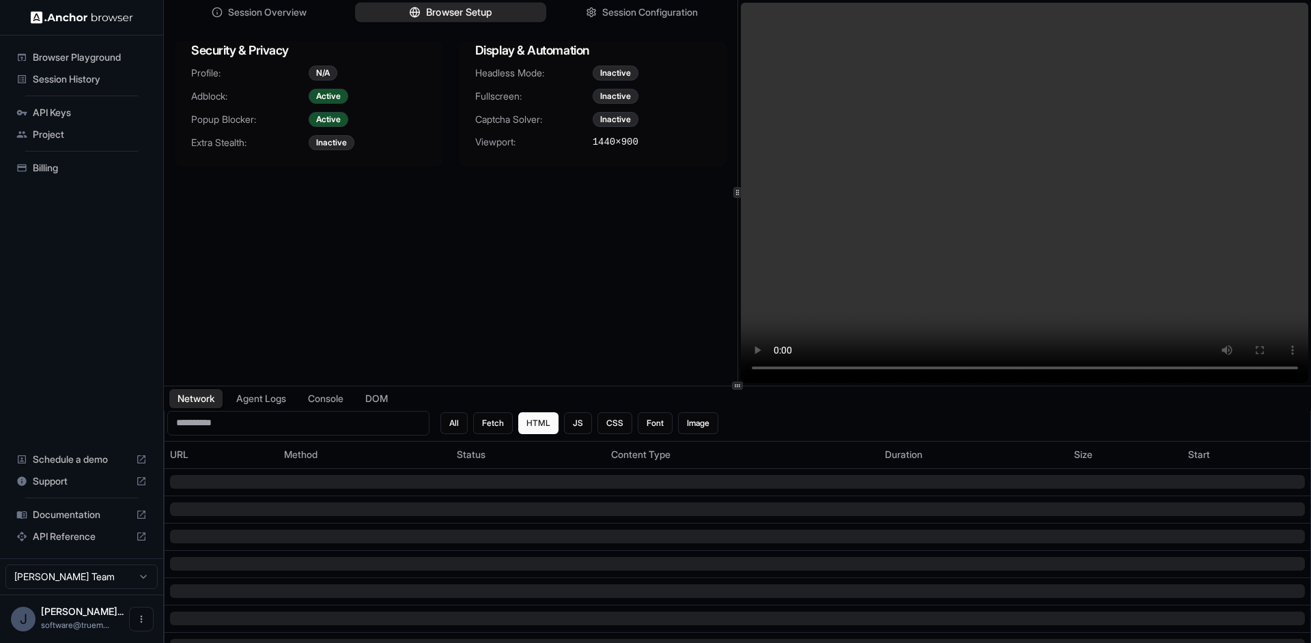
click at [451, 12] on span "Browser Setup" at bounding box center [459, 12] width 66 height 14
click at [585, 14] on icon "button" at bounding box center [589, 13] width 8 height 10
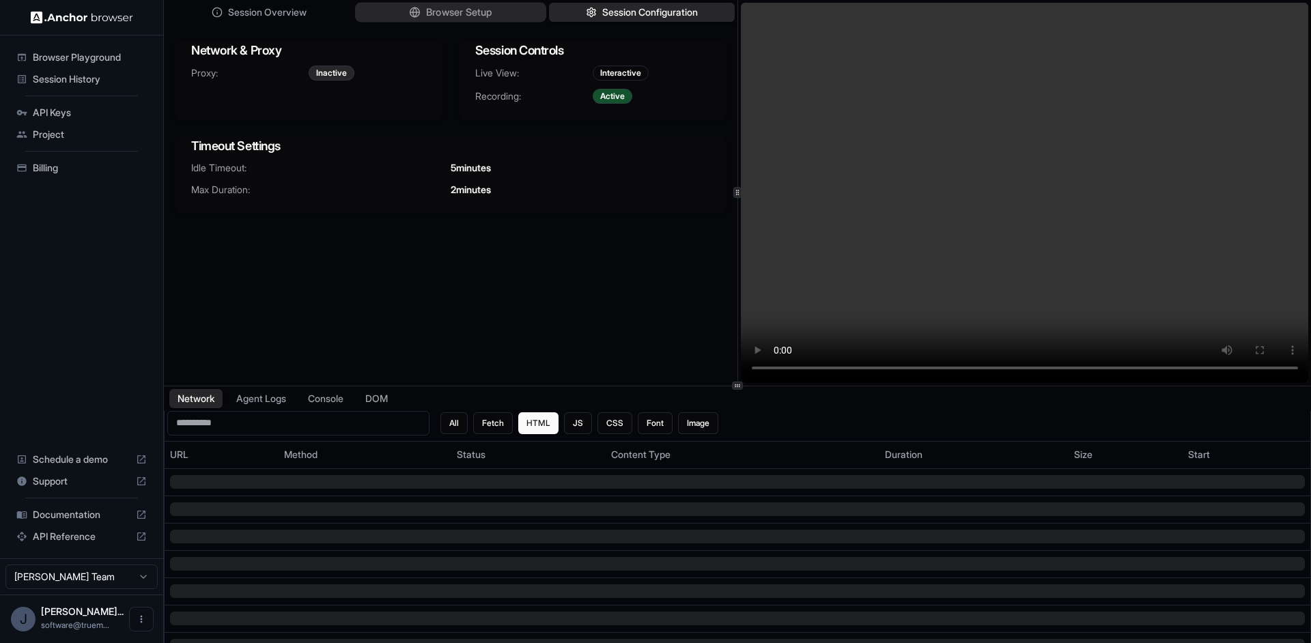
click at [465, 12] on span "Browser Setup" at bounding box center [459, 12] width 66 height 14
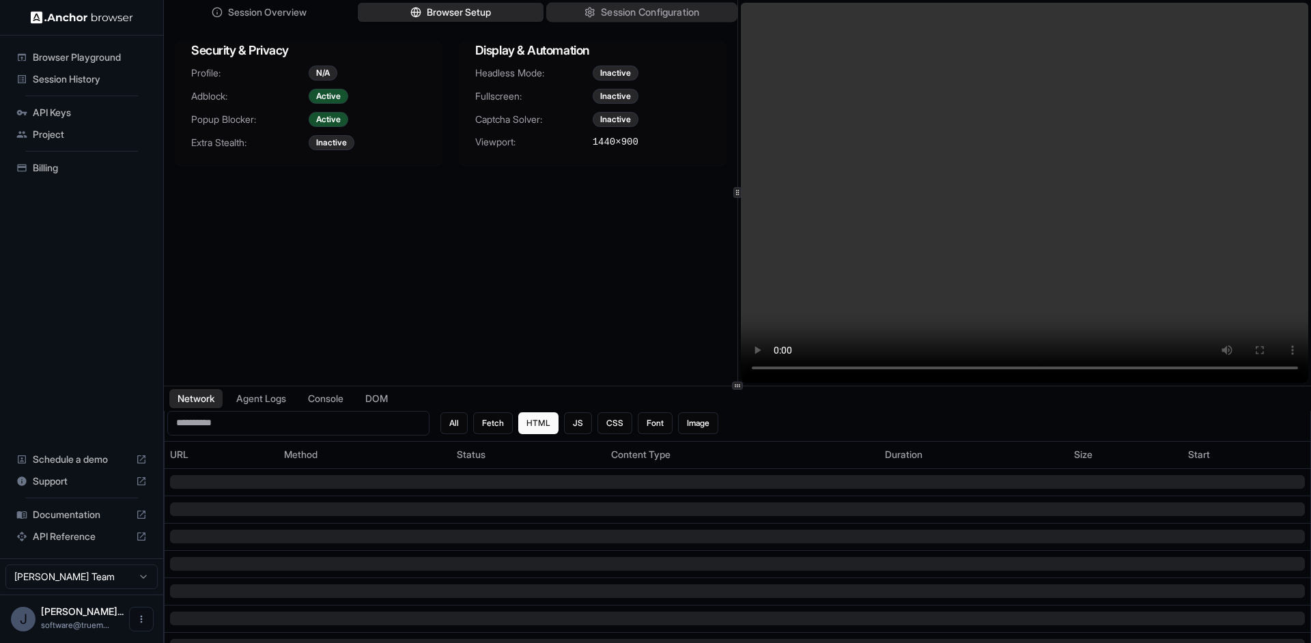
click at [594, 19] on button "Session Configuration" at bounding box center [641, 13] width 191 height 20
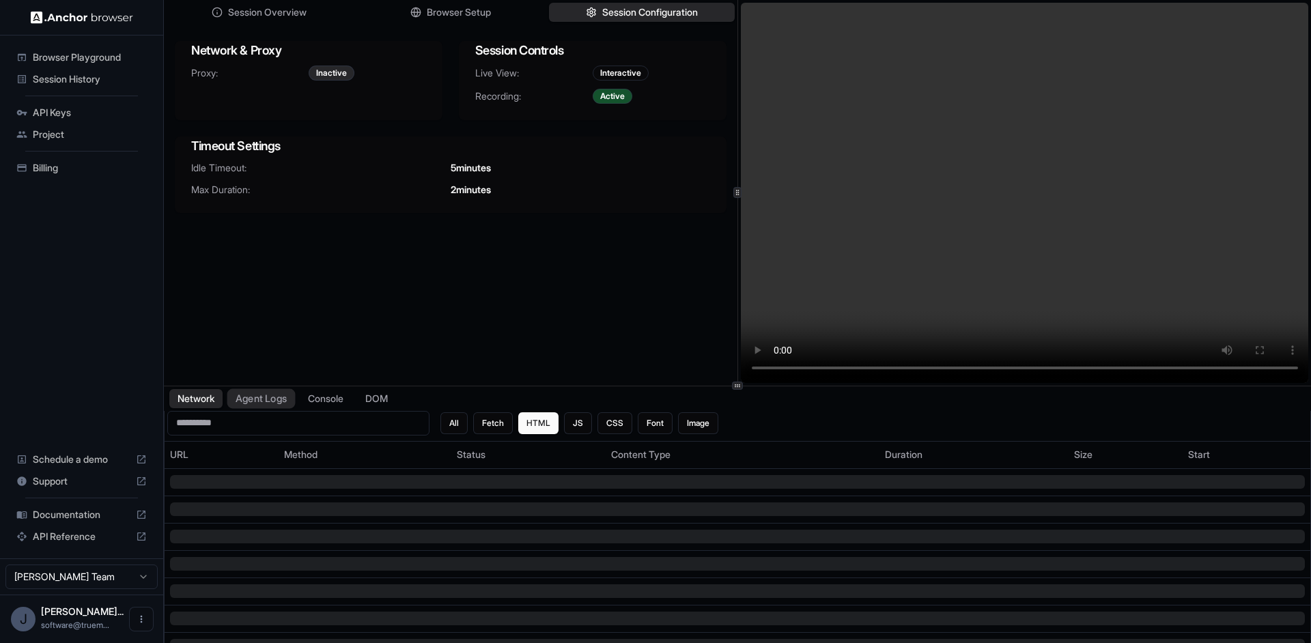
click at [247, 398] on button "Agent Logs" at bounding box center [261, 399] width 68 height 20
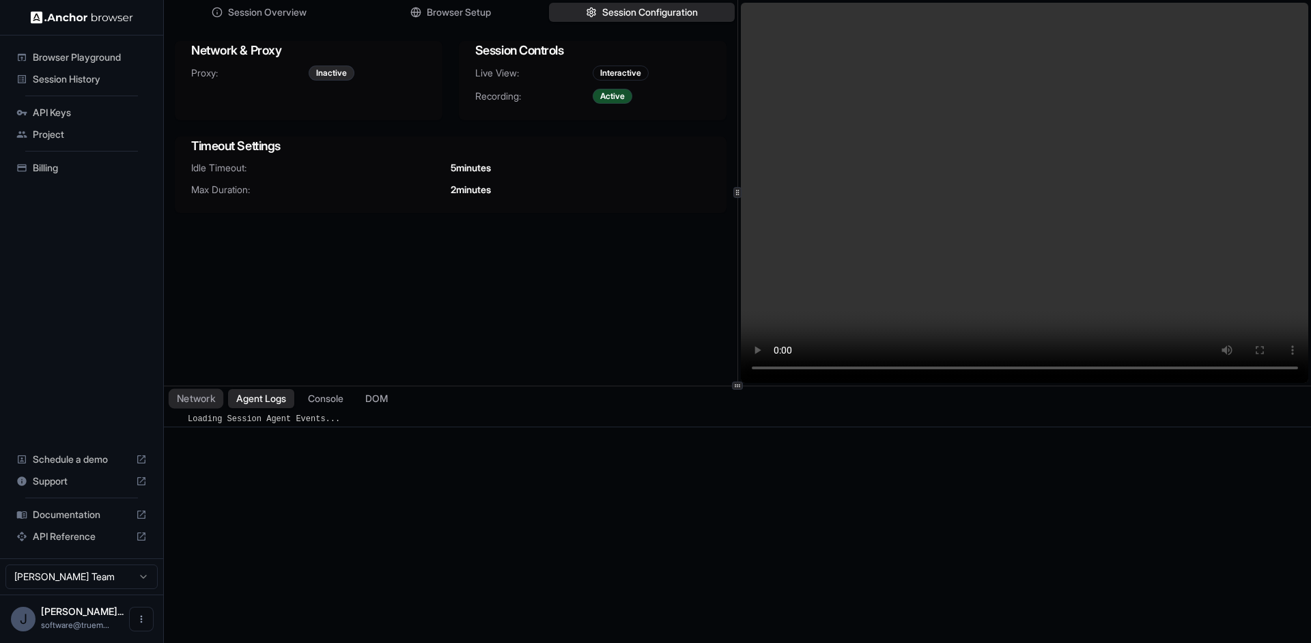
click at [189, 407] on button "Network" at bounding box center [196, 399] width 55 height 20
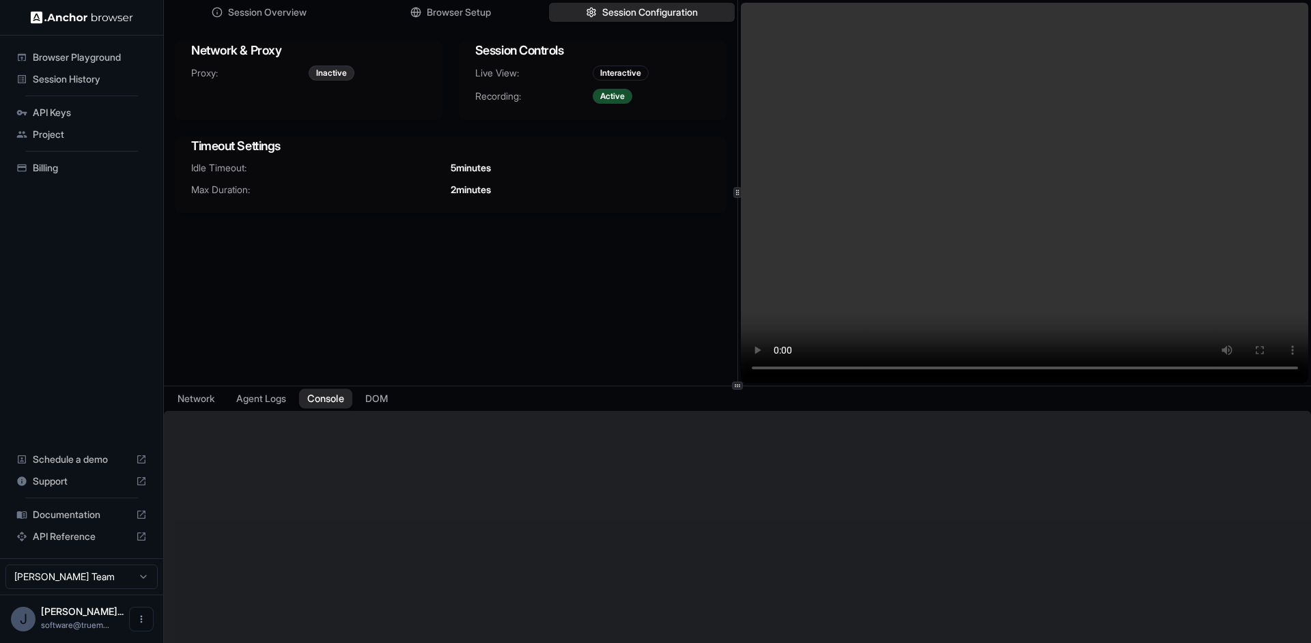
click at [323, 406] on button "Console" at bounding box center [325, 399] width 53 height 20
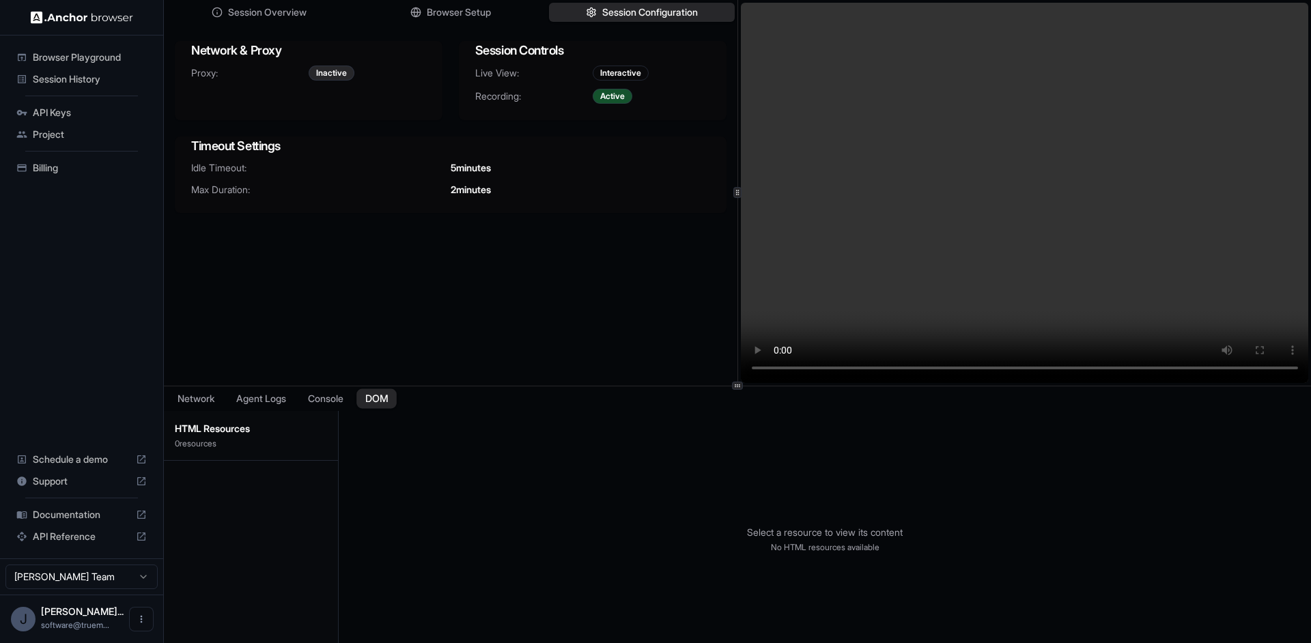
click at [379, 403] on button "DOM" at bounding box center [377, 399] width 40 height 20
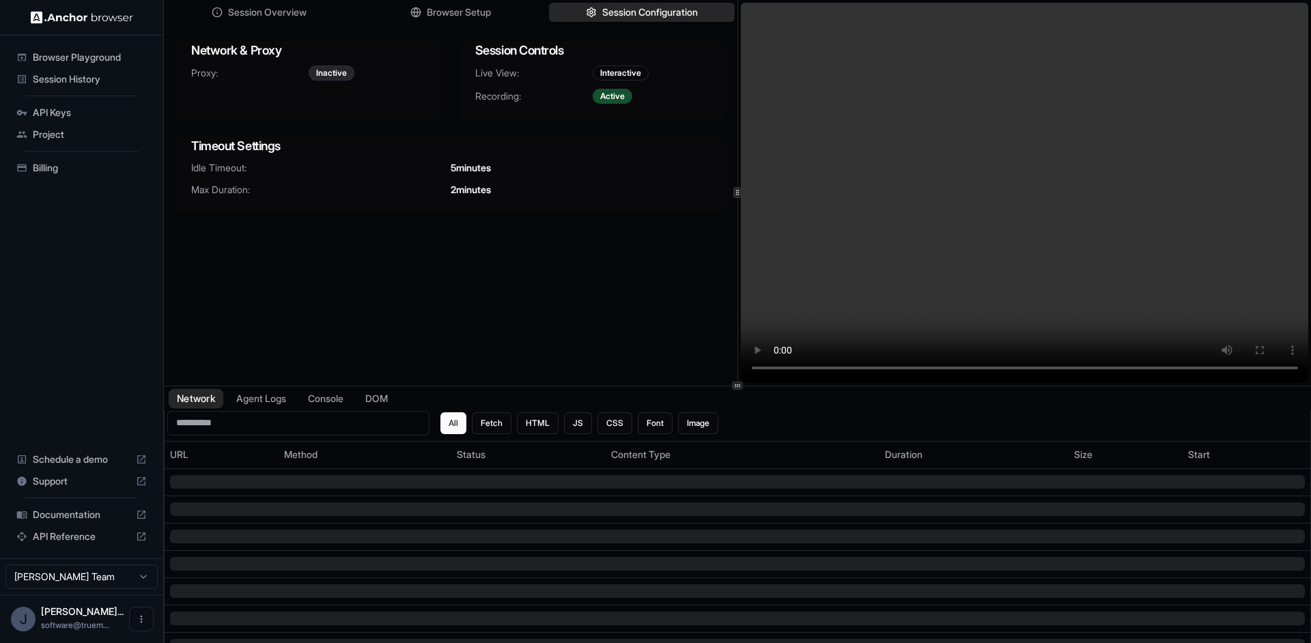
click at [201, 400] on button "Network" at bounding box center [196, 399] width 55 height 20
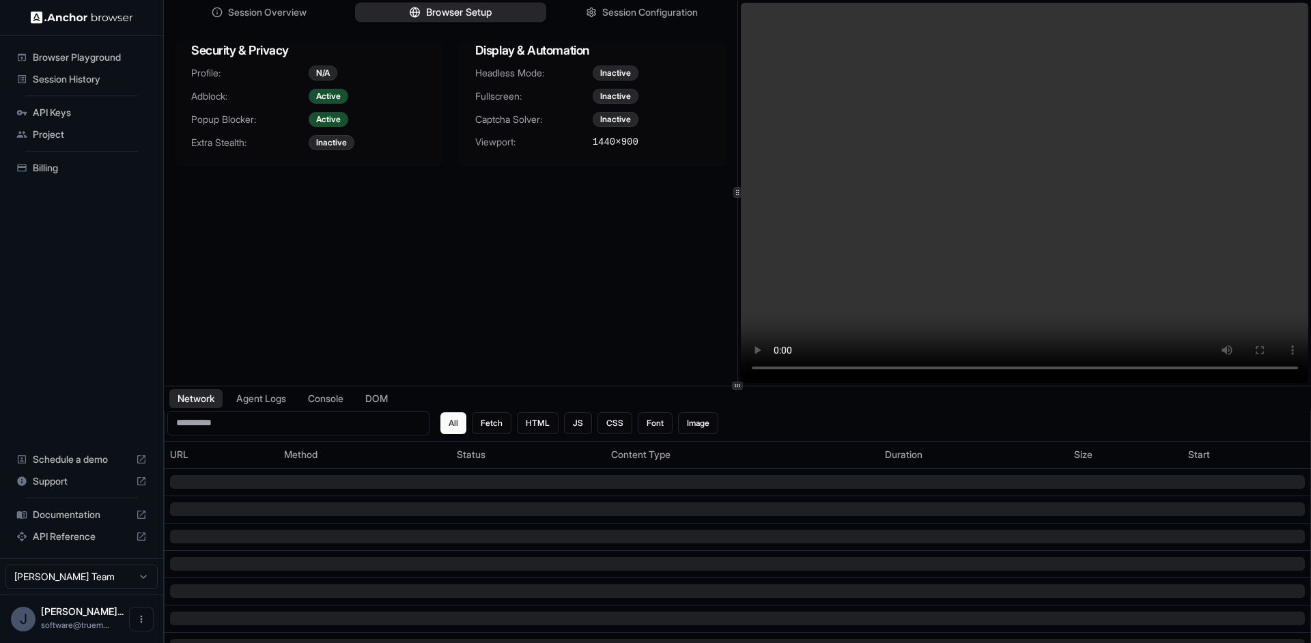
click at [429, 8] on span "Browser Setup" at bounding box center [459, 12] width 66 height 14
click at [280, 10] on span "Session Overview" at bounding box center [267, 12] width 81 height 14
